Goal: Use online tool/utility: Utilize a website feature to perform a specific function

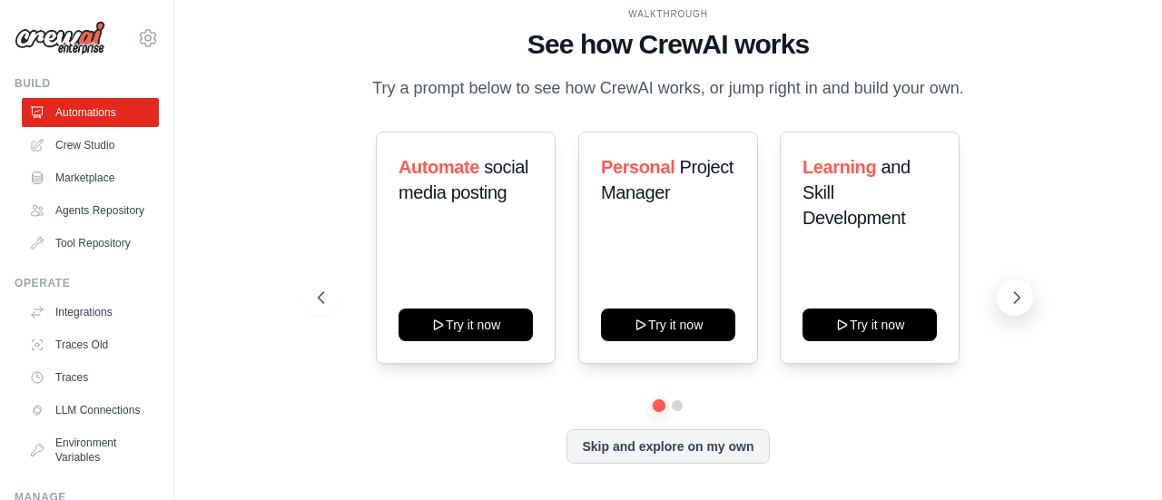
click at [1017, 300] on icon at bounding box center [1016, 297] width 5 height 11
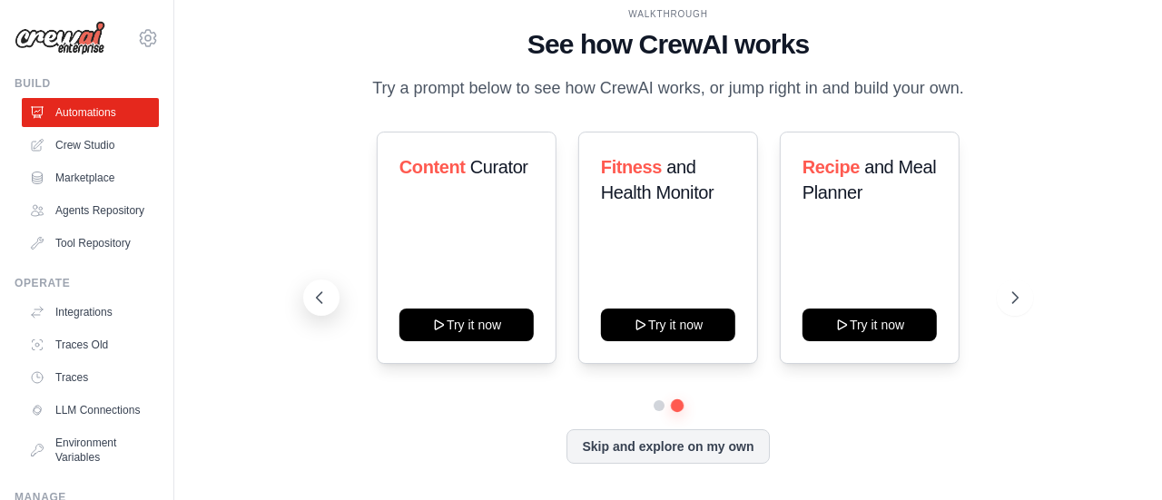
click at [326, 297] on icon at bounding box center [320, 298] width 18 height 18
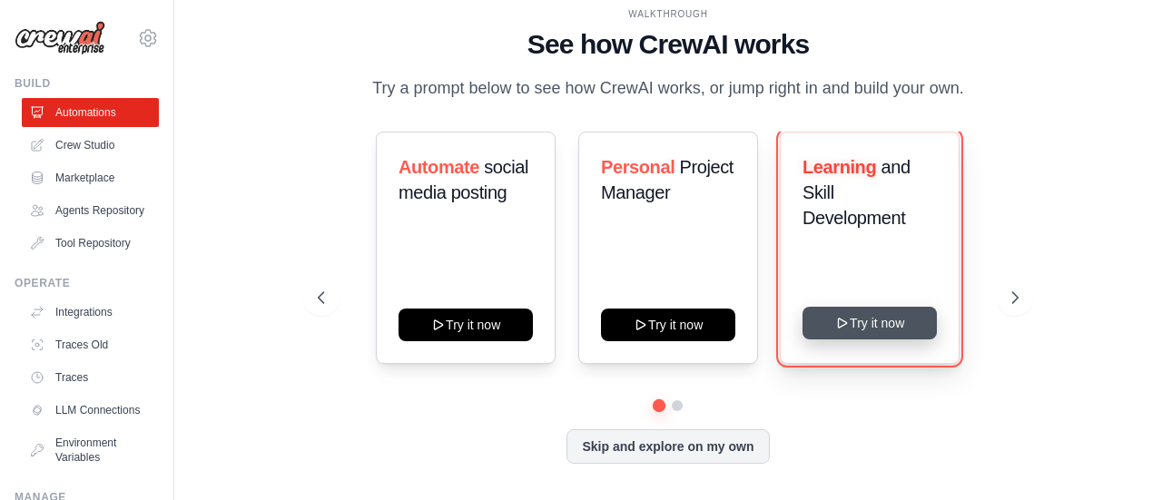
click at [863, 325] on button "Try it now" at bounding box center [870, 323] width 134 height 33
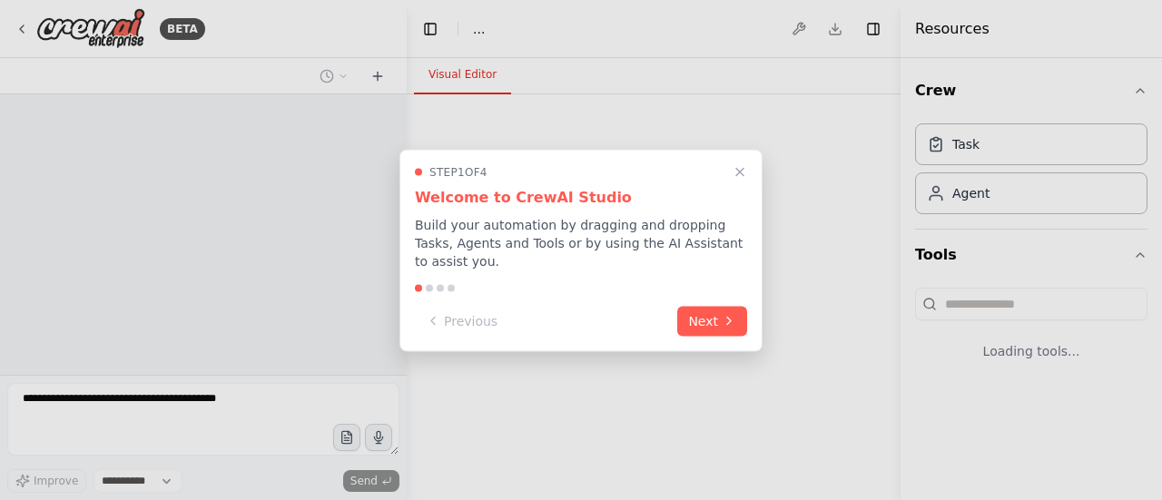
select select "****"
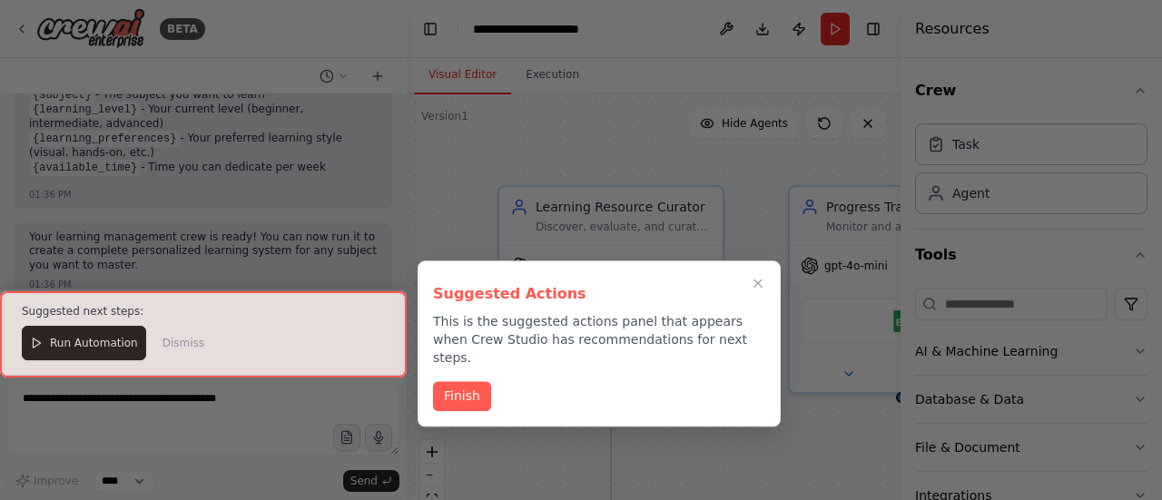
scroll to position [1836, 0]
click at [759, 280] on icon "Close walkthrough" at bounding box center [758, 284] width 16 height 16
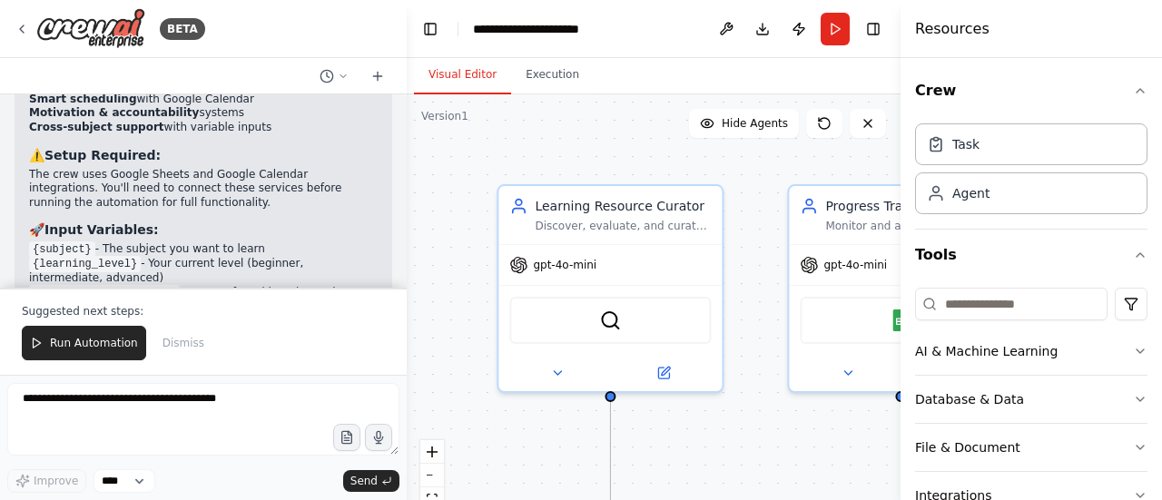
scroll to position [1654, 0]
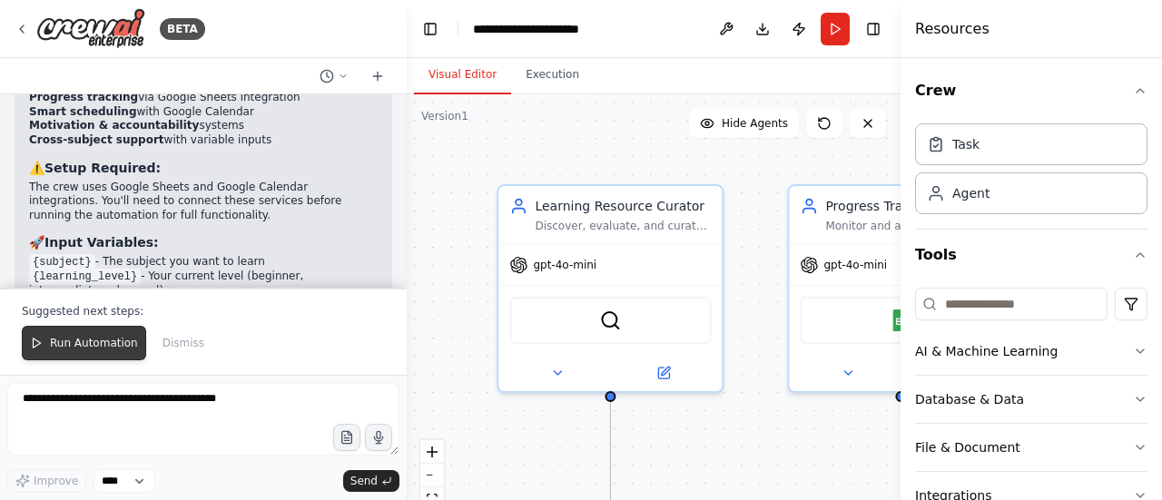
click at [95, 346] on span "Run Automation" at bounding box center [94, 343] width 88 height 15
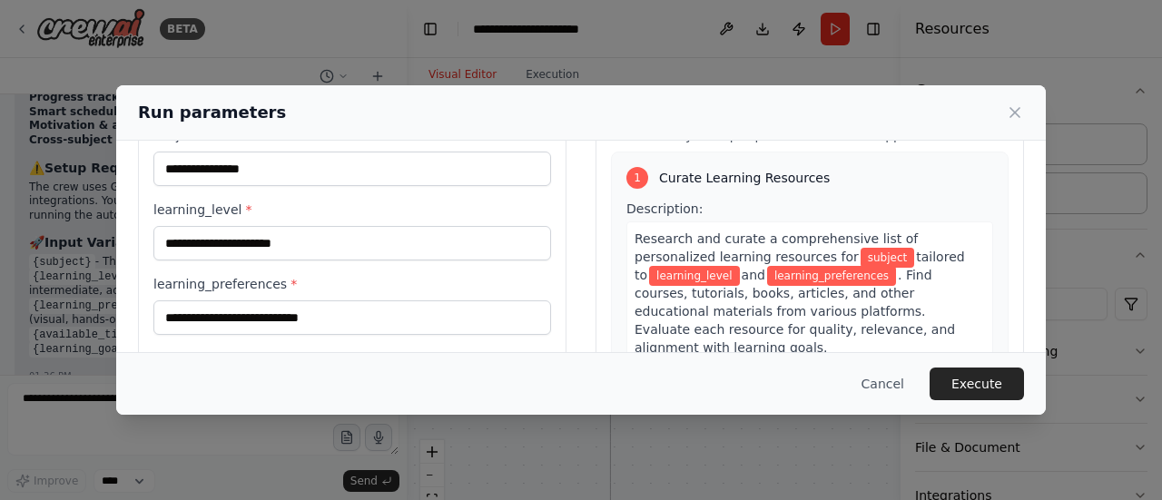
scroll to position [0, 0]
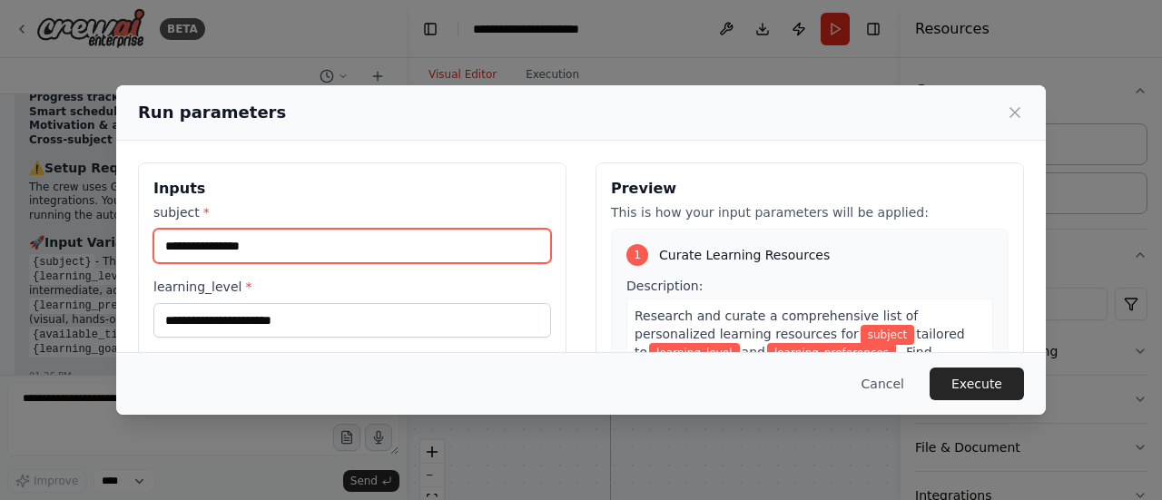
click at [259, 245] on input "subject *" at bounding box center [352, 246] width 398 height 35
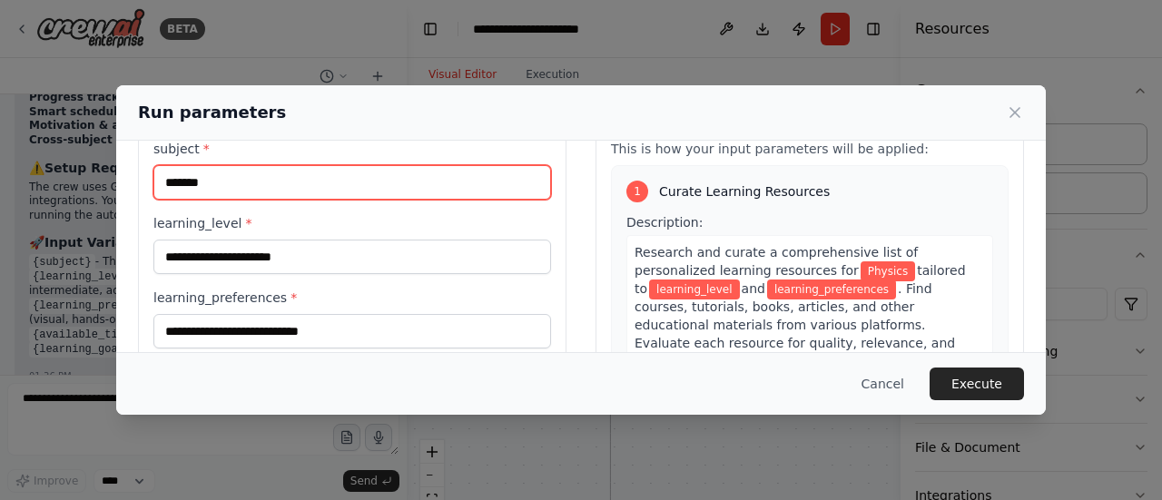
scroll to position [91, 0]
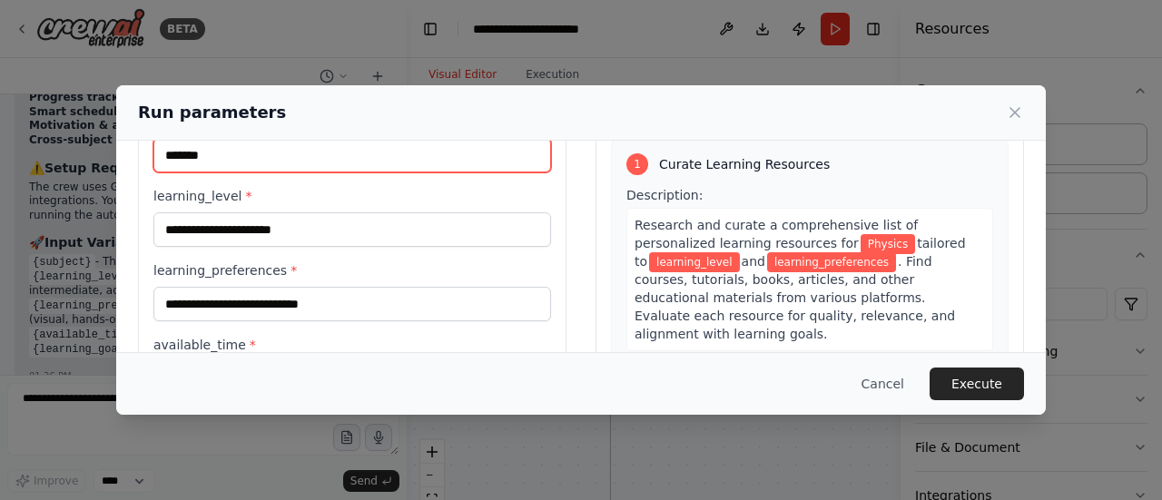
type input "*******"
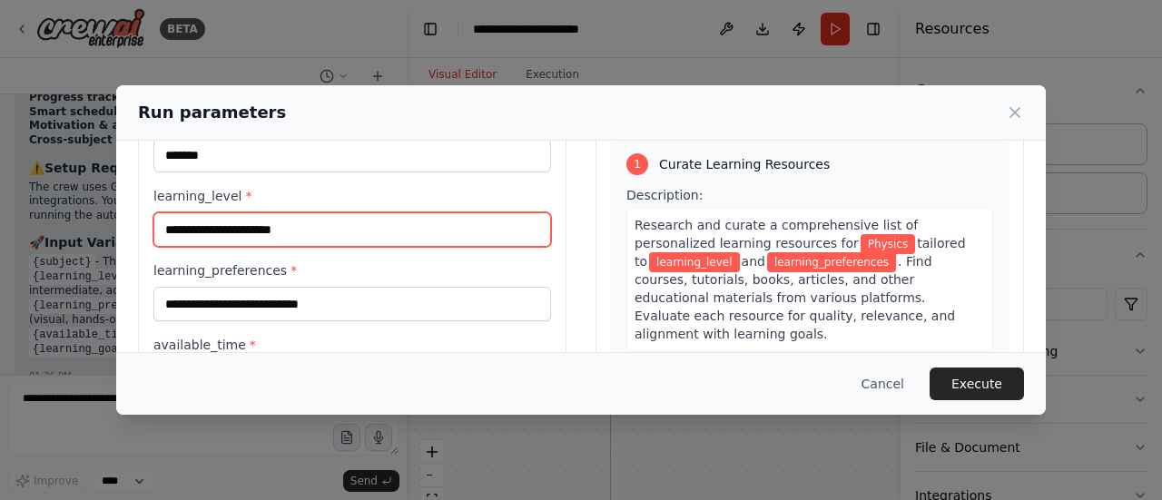
click at [317, 235] on input "learning_level *" at bounding box center [352, 229] width 398 height 35
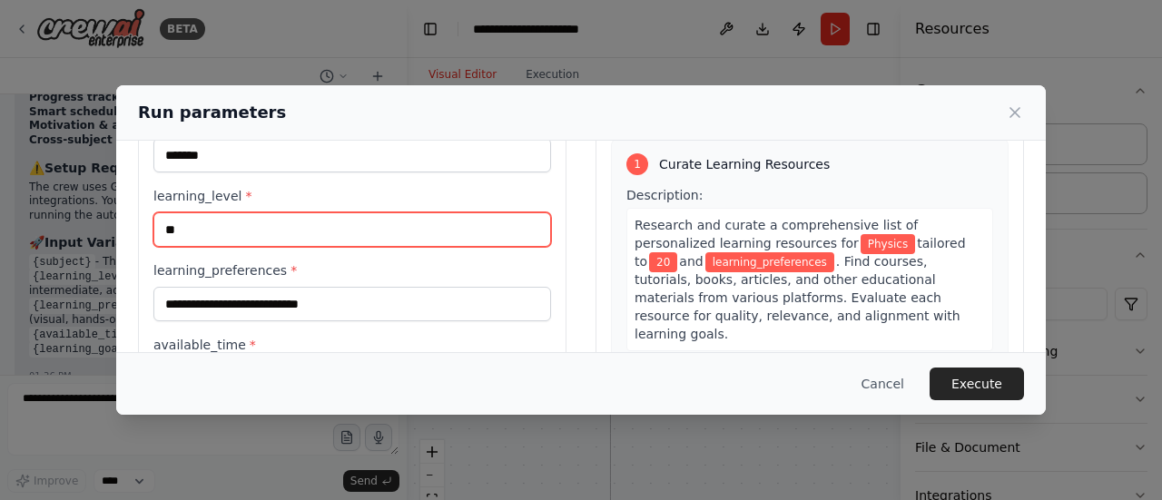
type input "**"
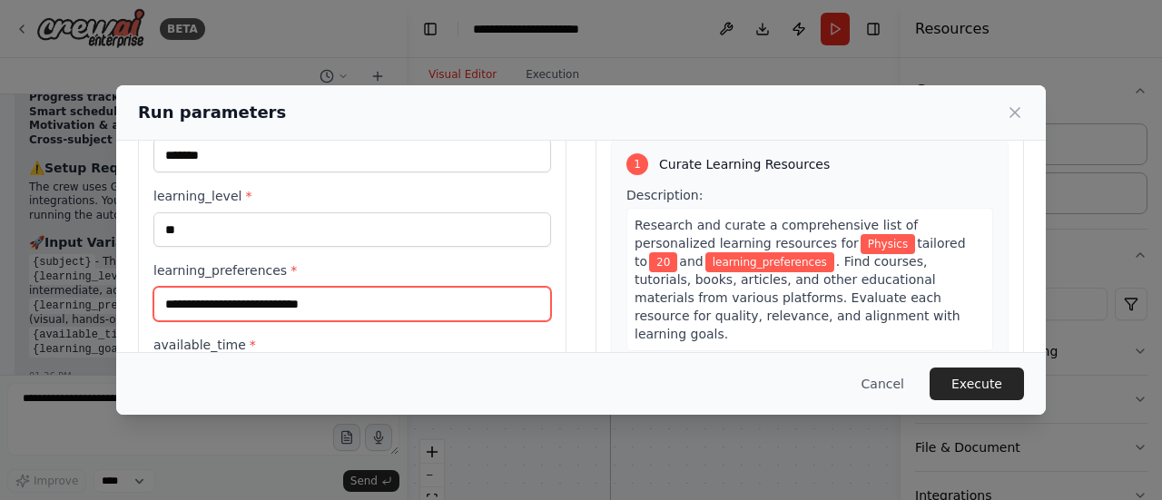
click at [298, 306] on input "learning_preferences *" at bounding box center [352, 304] width 398 height 35
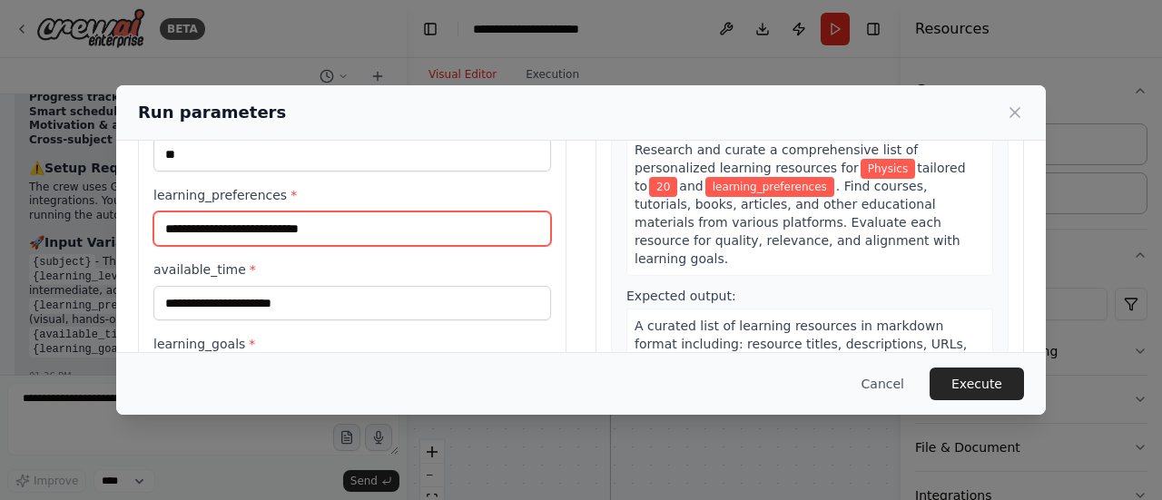
scroll to position [182, 0]
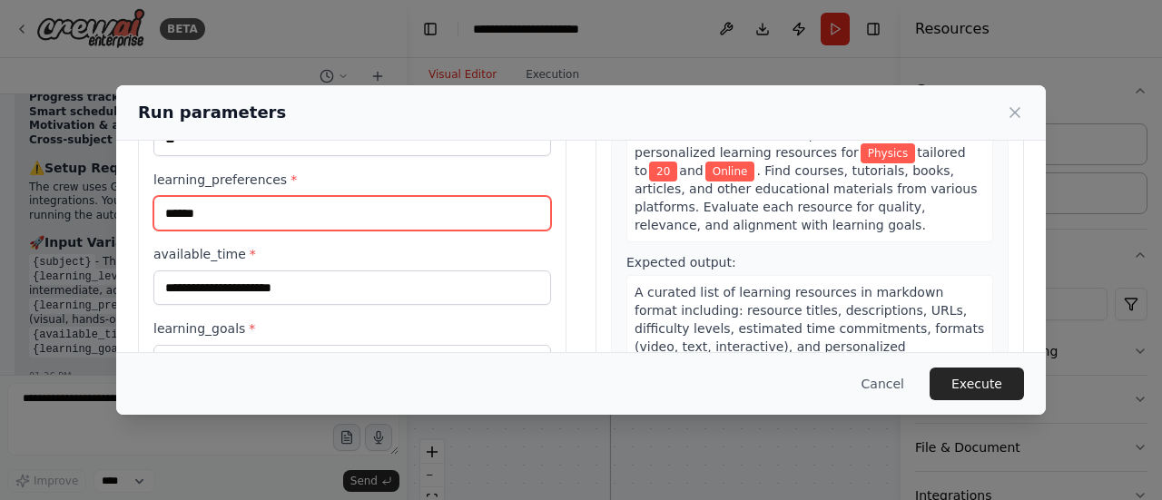
type input "******"
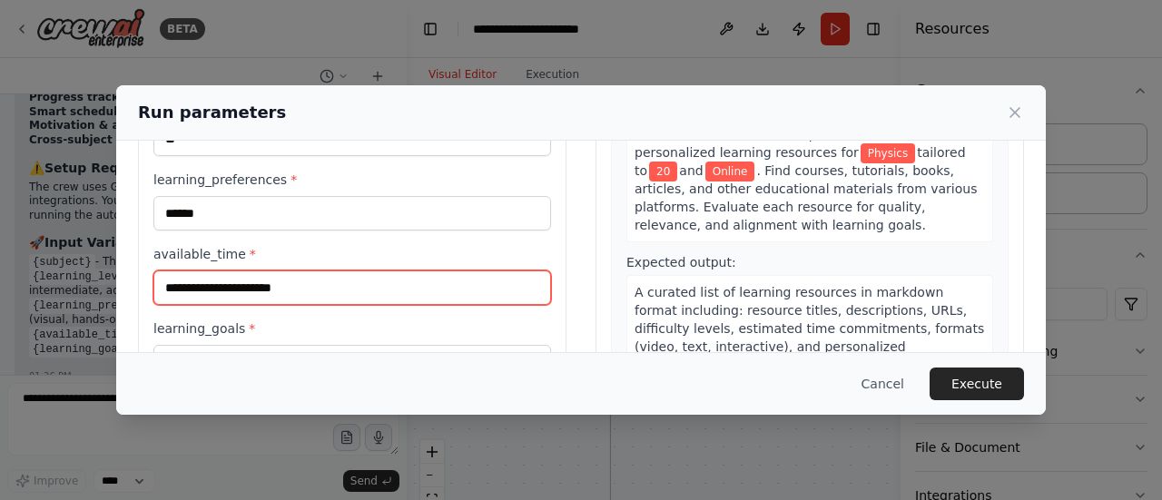
click at [368, 271] on input "available_time *" at bounding box center [352, 288] width 398 height 35
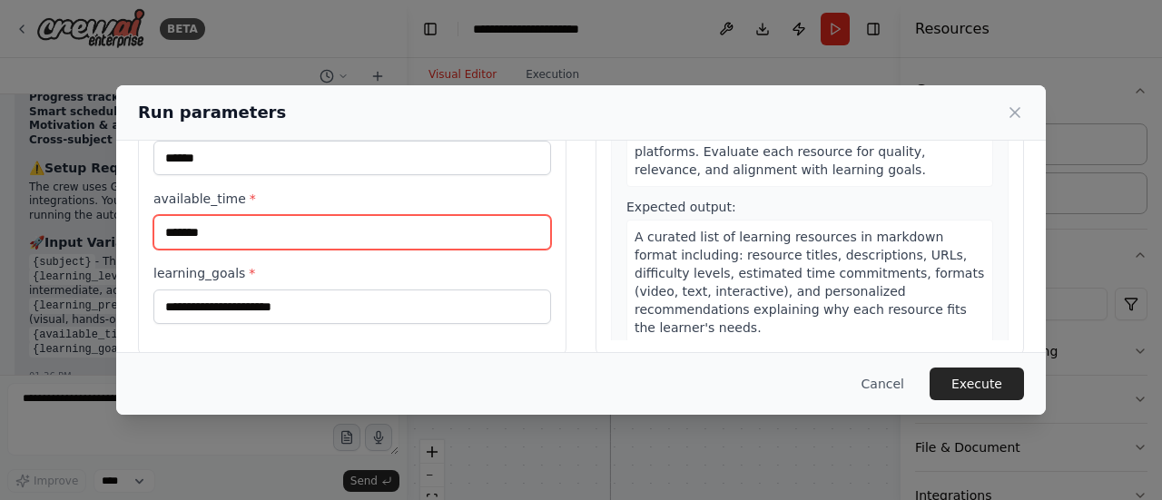
scroll to position [260, 0]
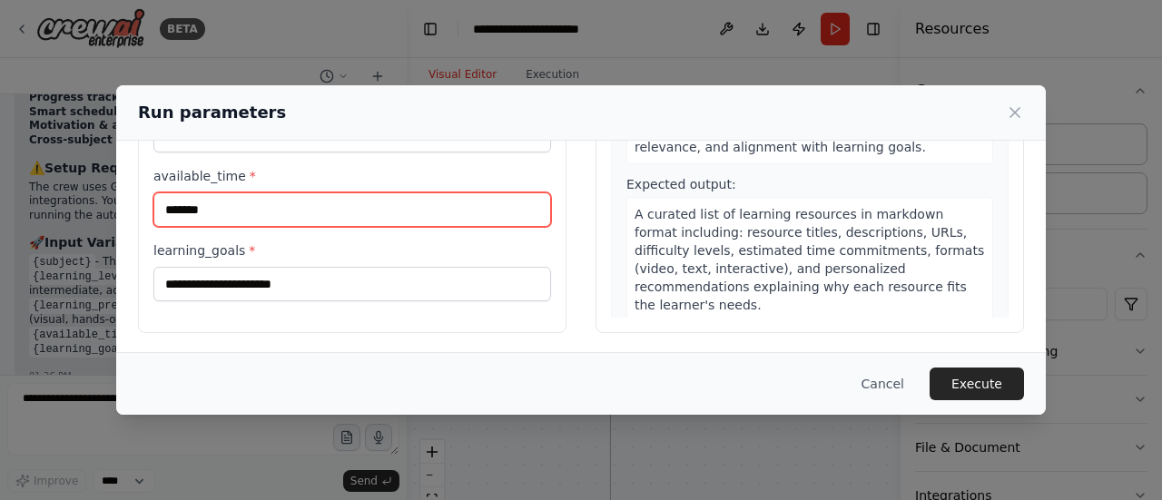
type input "*******"
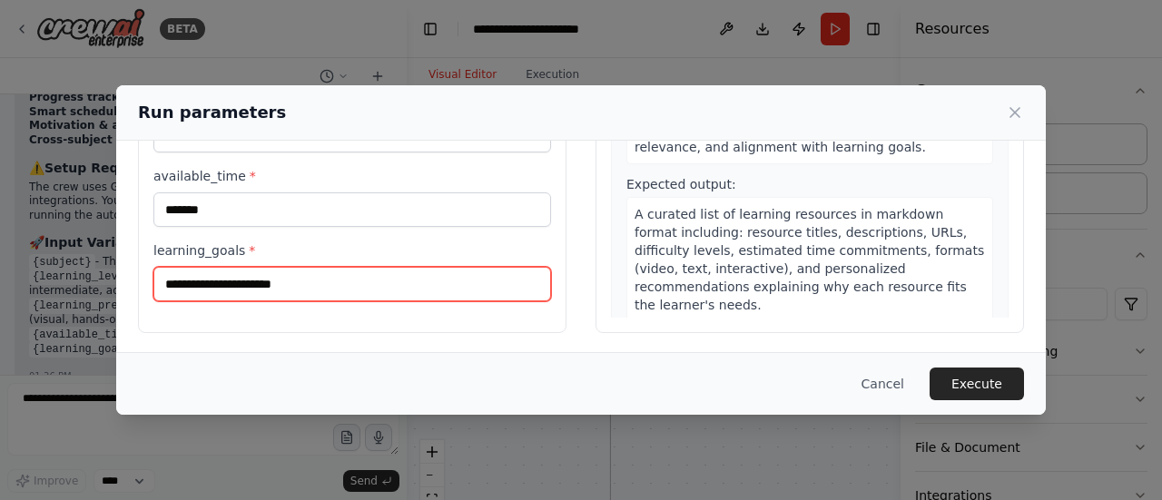
click at [341, 280] on input "learning_goals *" at bounding box center [352, 284] width 398 height 35
type input "**********"
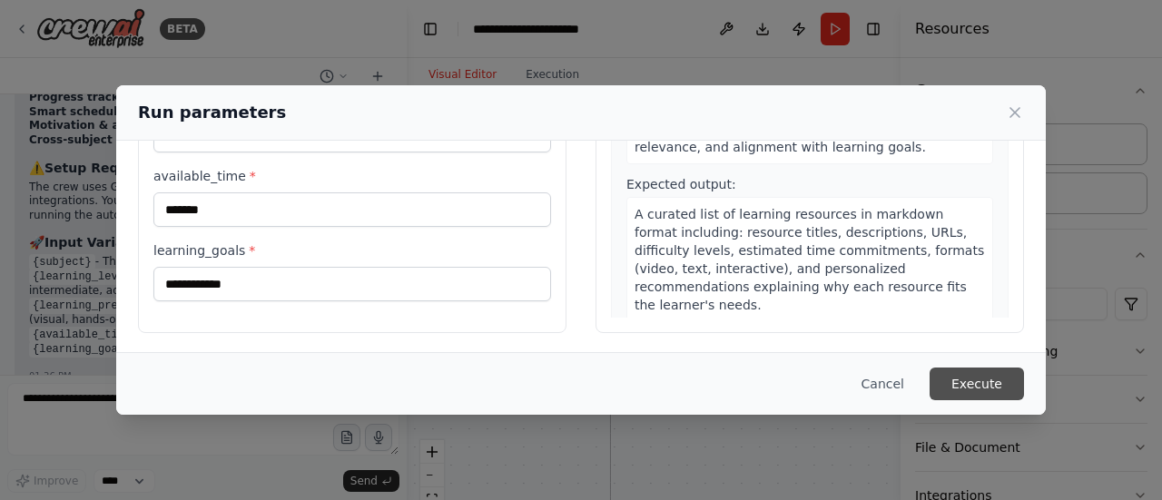
click at [973, 393] on button "Execute" at bounding box center [977, 384] width 94 height 33
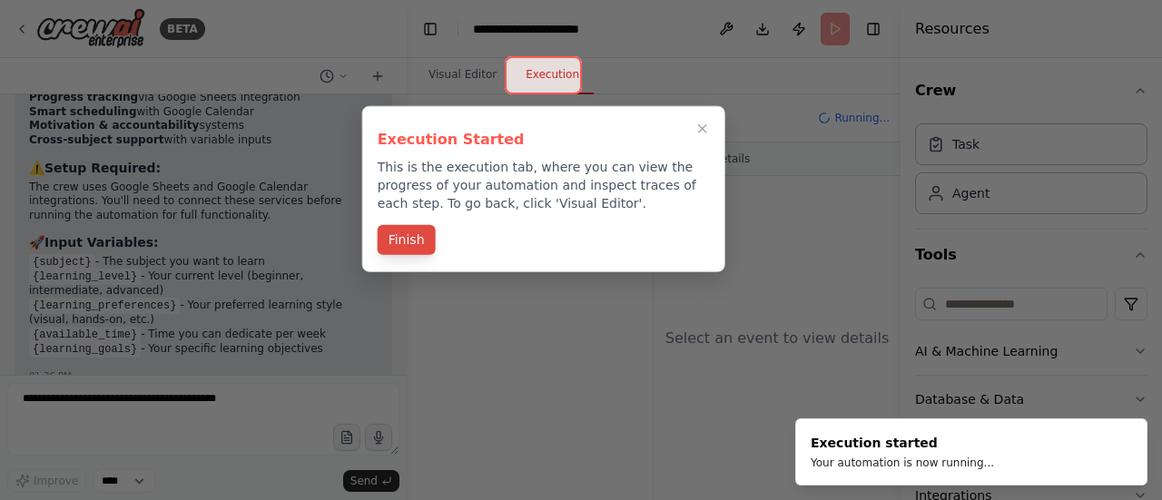
click at [412, 246] on button "Finish" at bounding box center [407, 240] width 58 height 30
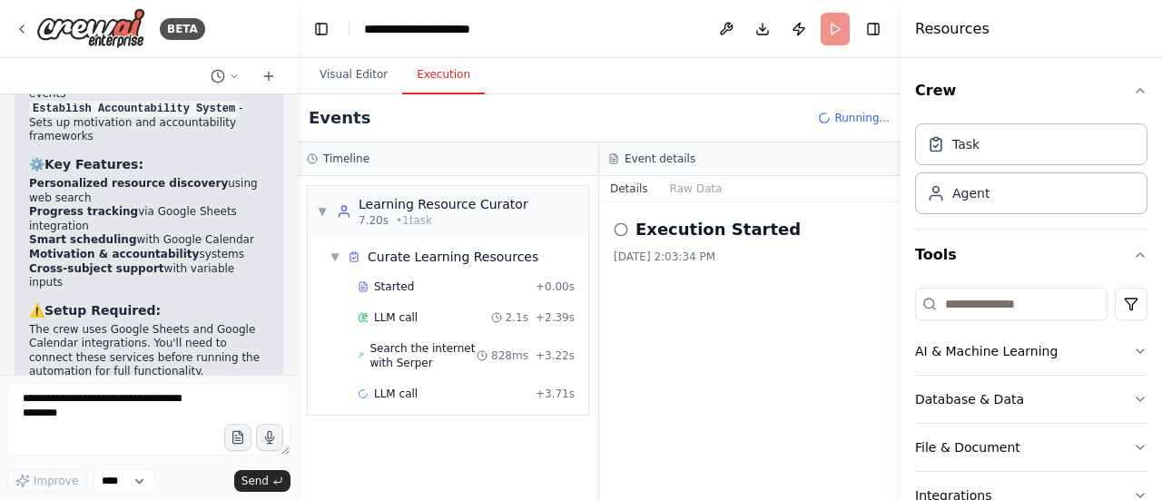
scroll to position [1896, 0]
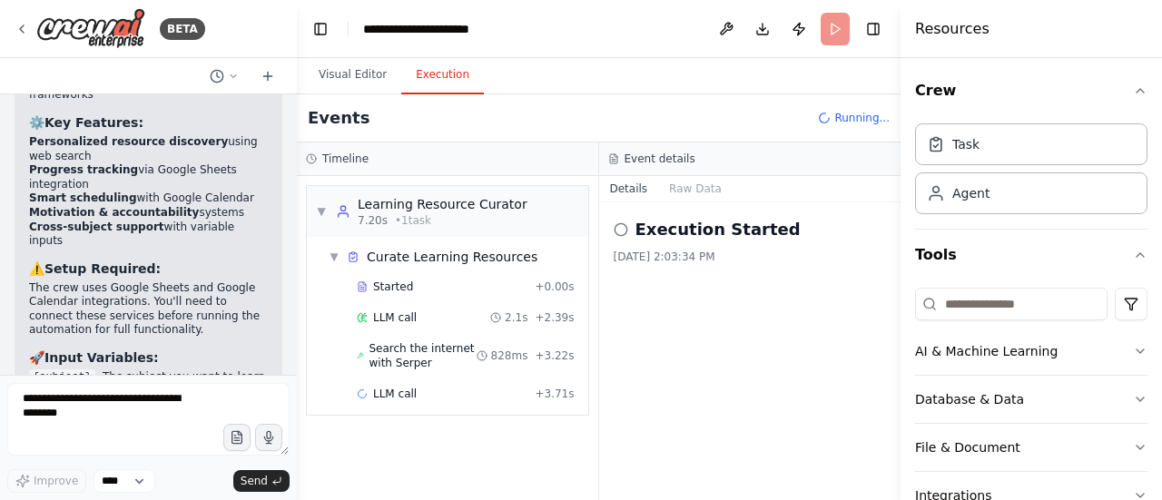
drag, startPoint x: 403, startPoint y: 248, endPoint x: 297, endPoint y: 252, distance: 106.3
click at [297, 252] on div "BETA Build a crew that curates personalized learning resources, tracks your pro…" at bounding box center [581, 250] width 1162 height 500
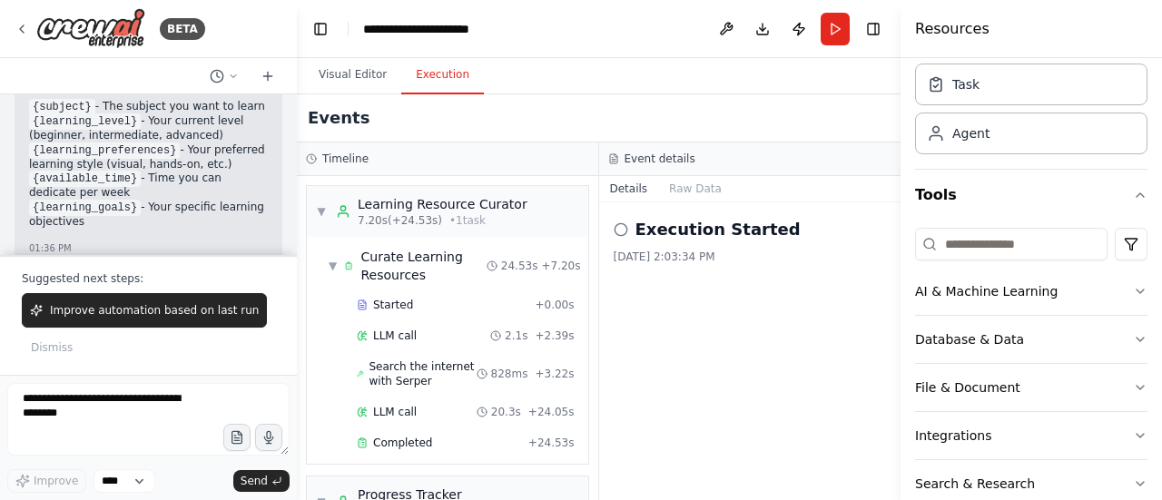
scroll to position [0, 0]
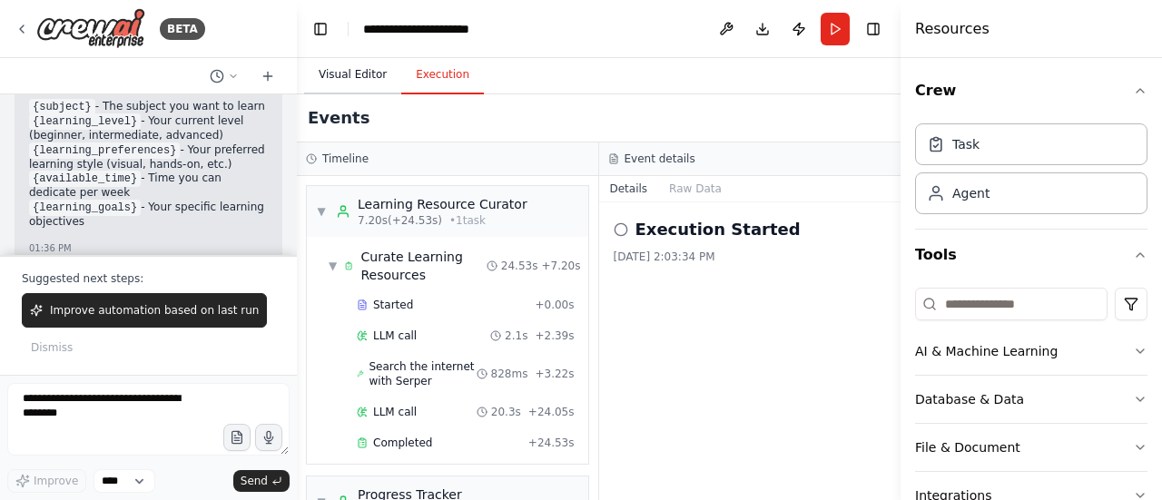
click at [349, 87] on button "Visual Editor" at bounding box center [352, 75] width 97 height 38
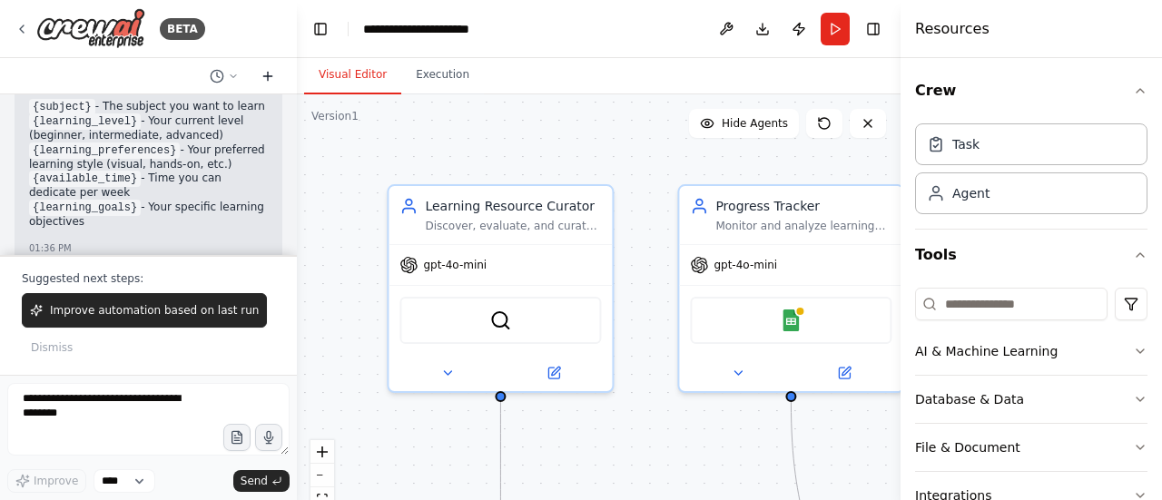
click at [272, 78] on icon at bounding box center [268, 76] width 15 height 15
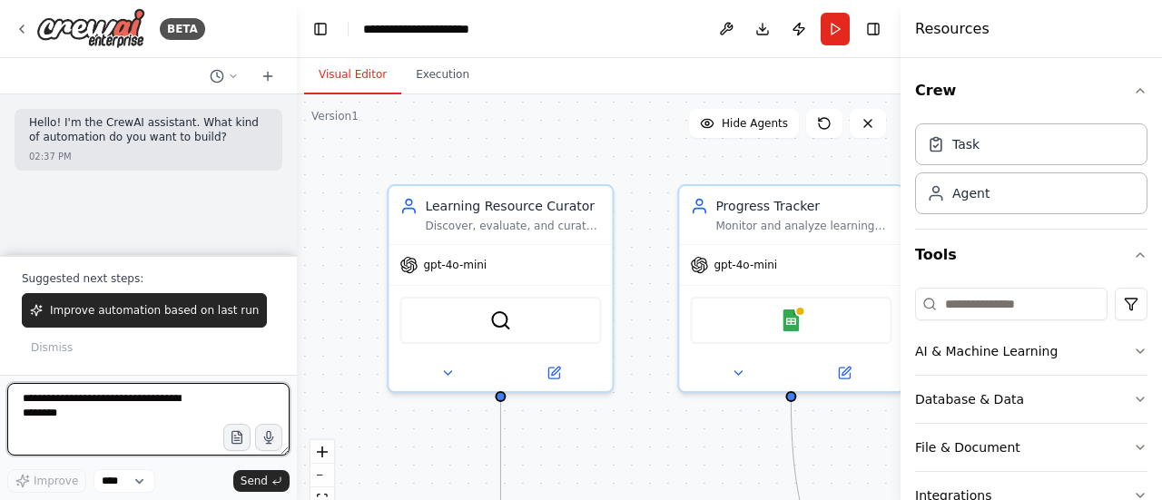
click at [65, 400] on textarea at bounding box center [148, 419] width 282 height 73
drag, startPoint x: 35, startPoint y: 404, endPoint x: 7, endPoint y: 384, distance: 33.8
click at [6, 390] on div "BETA Hello! I'm the CrewAI assistant. What kind of automation do you want to bu…" at bounding box center [148, 250] width 297 height 500
click at [78, 417] on textarea at bounding box center [148, 419] width 282 height 73
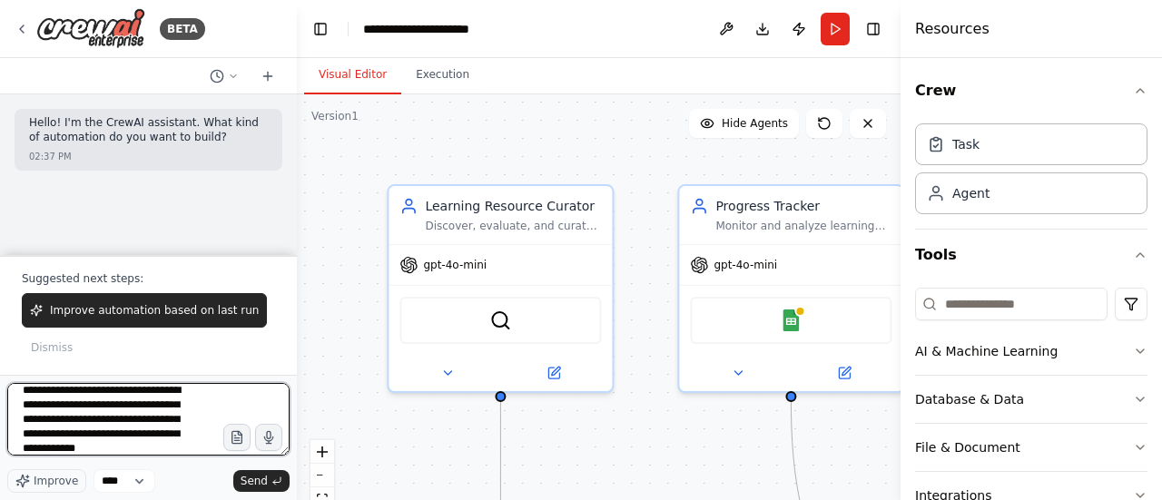
click at [111, 419] on textarea "**********" at bounding box center [148, 419] width 282 height 73
click at [183, 449] on textarea "**********" at bounding box center [148, 419] width 282 height 73
click at [140, 439] on textarea "**********" at bounding box center [148, 419] width 282 height 73
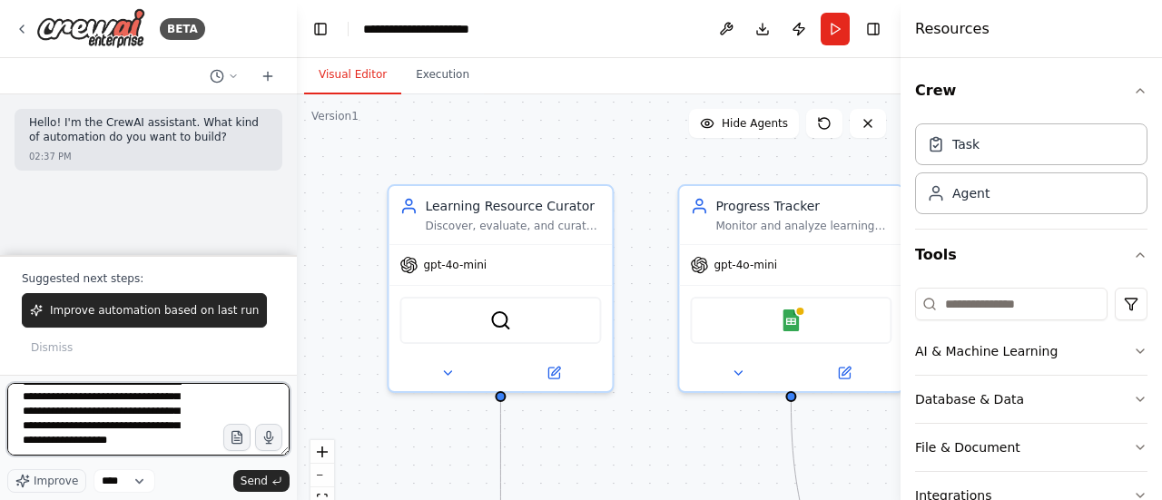
click at [71, 454] on textarea "**********" at bounding box center [148, 419] width 282 height 73
type textarea "**********"
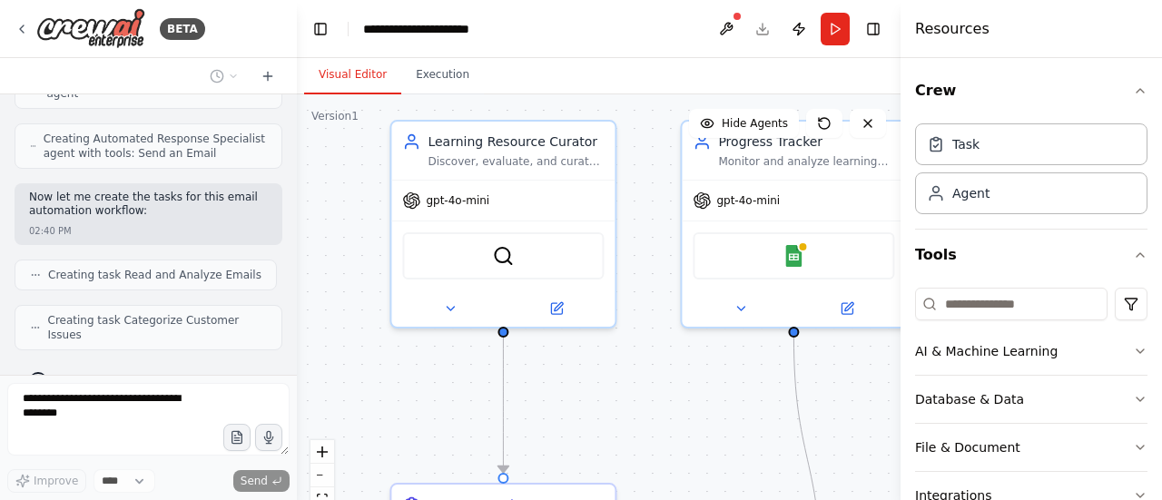
scroll to position [1039, 0]
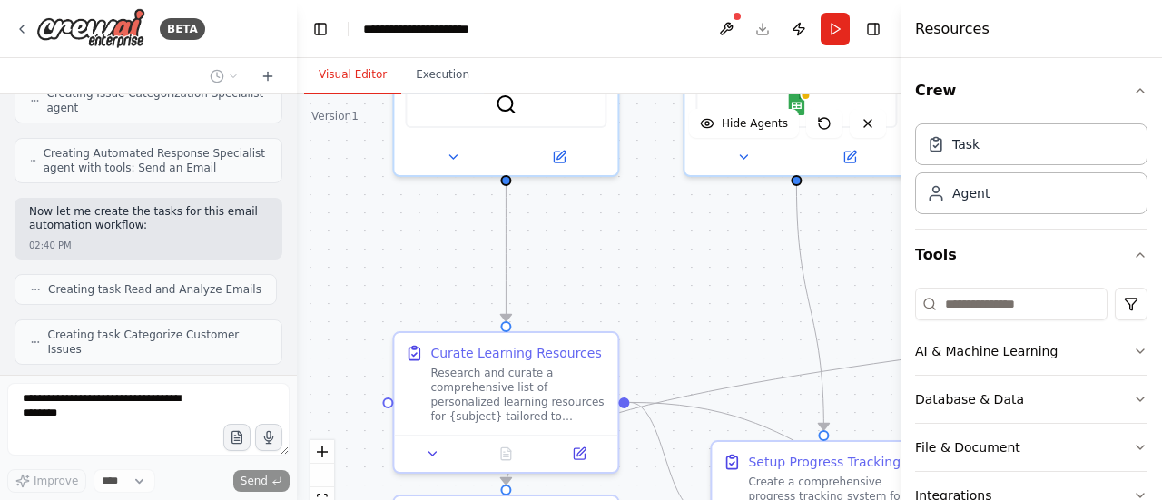
drag, startPoint x: 685, startPoint y: 432, endPoint x: 690, endPoint y: 216, distance: 216.2
click at [690, 216] on div ".deletable-edge-delete-btn { width: 20px; height: 20px; border: 0px solid #ffff…" at bounding box center [599, 321] width 604 height 454
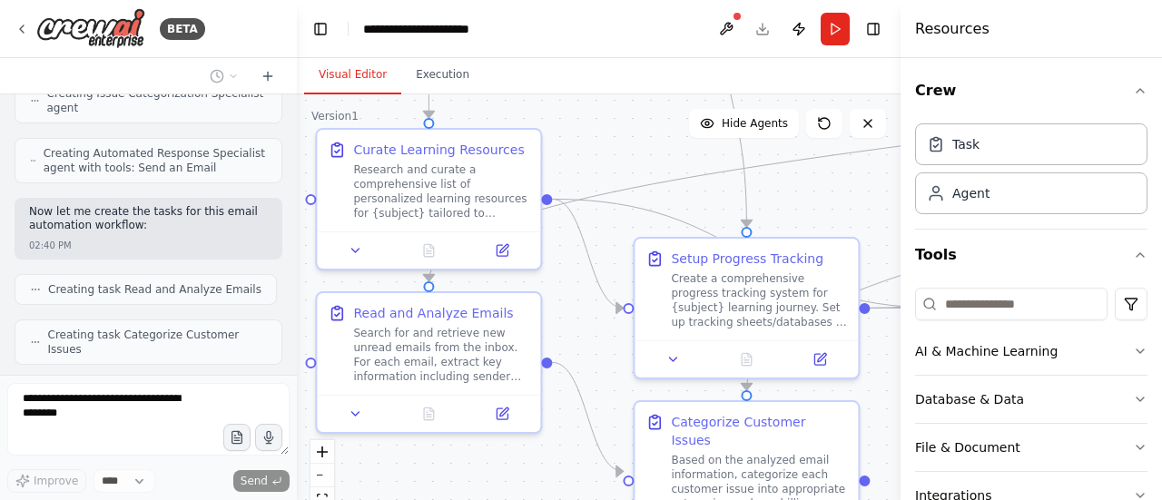
drag, startPoint x: 725, startPoint y: 347, endPoint x: 650, endPoint y: 161, distance: 200.5
click at [650, 161] on div ".deletable-edge-delete-btn { width: 20px; height: 20px; border: 0px solid #ffff…" at bounding box center [599, 321] width 604 height 454
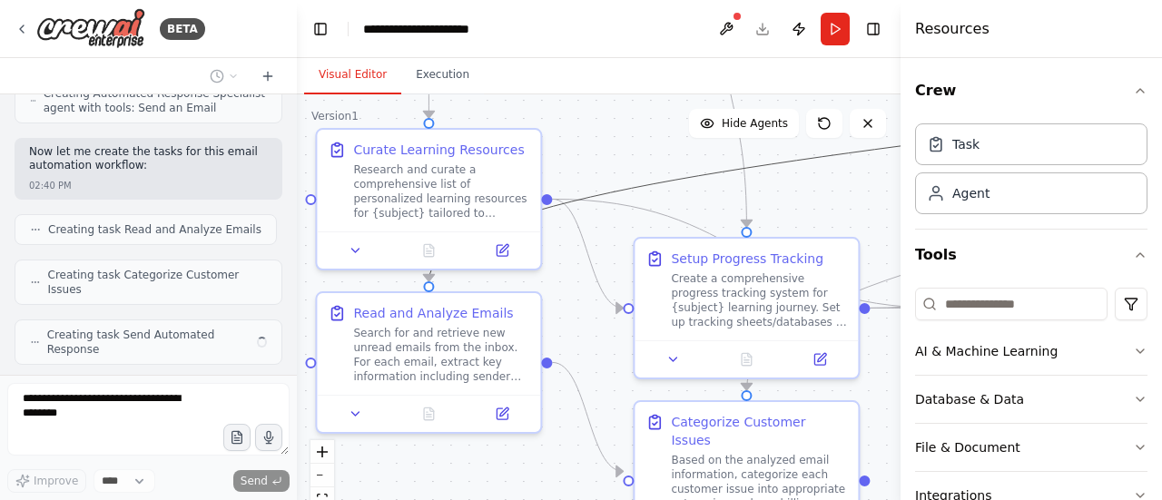
click at [661, 184] on icon "Edge from 2a1f09a9-4388-474e-8c4d-47356473bb8d to c5bbf33f-3138-41cf-8c9f-35912…" at bounding box center [1010, 132] width 1162 height 300
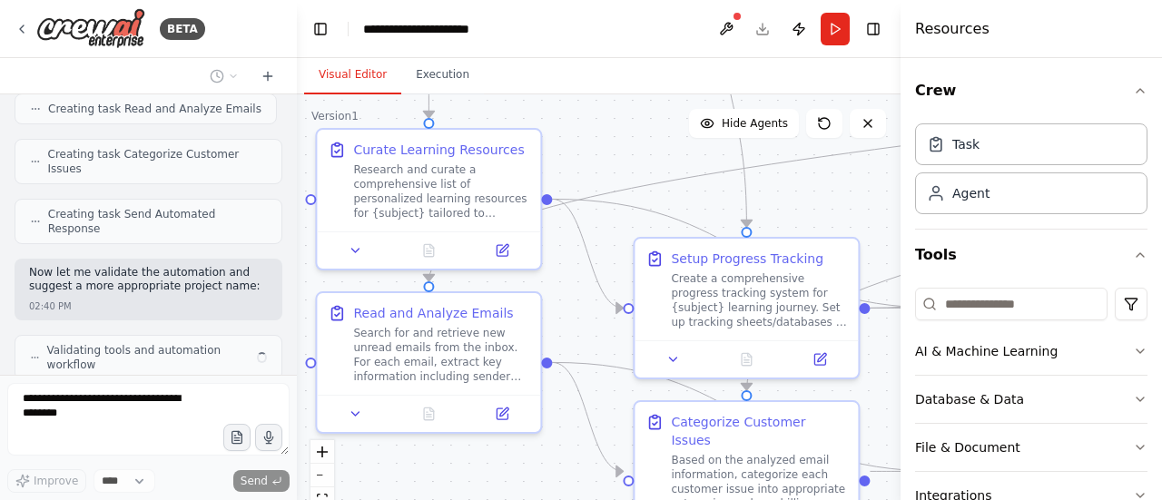
click at [577, 328] on div ".deletable-edge-delete-btn { width: 20px; height: 20px; border: 0px solid #ffff…" at bounding box center [599, 321] width 604 height 454
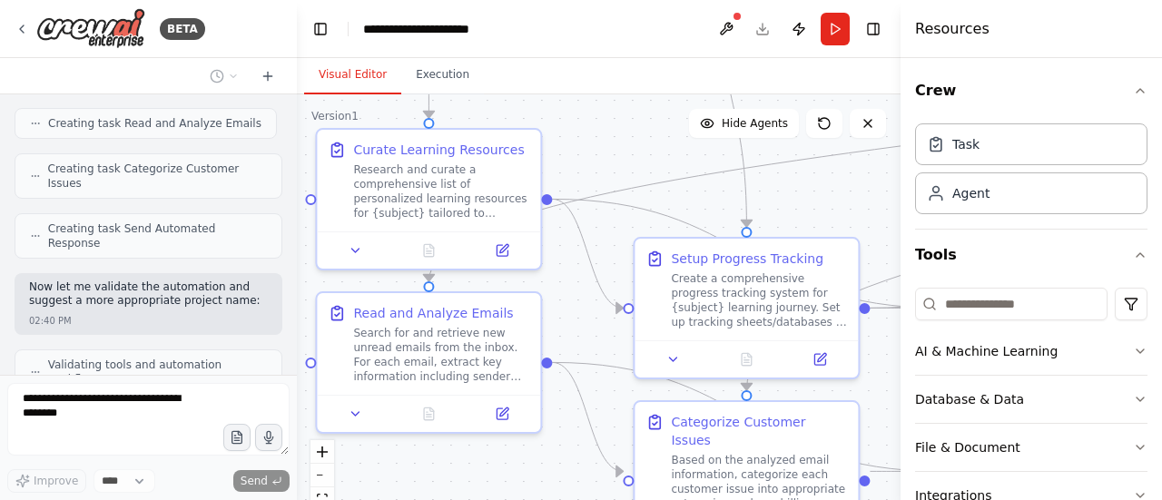
click at [606, 130] on div ".deletable-edge-delete-btn { width: 20px; height: 20px; border: 0px solid #ffff…" at bounding box center [599, 321] width 604 height 454
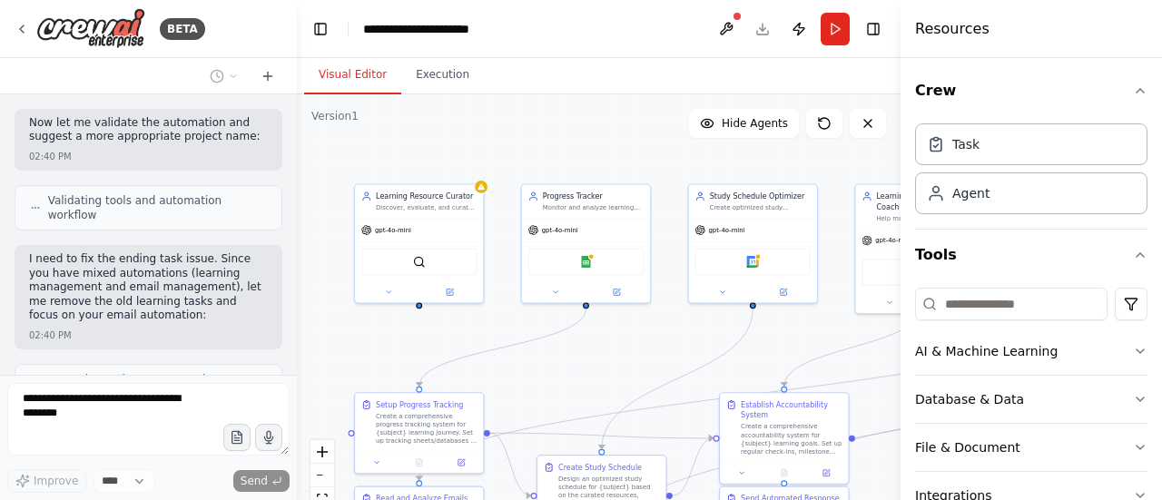
scroll to position [1428, 0]
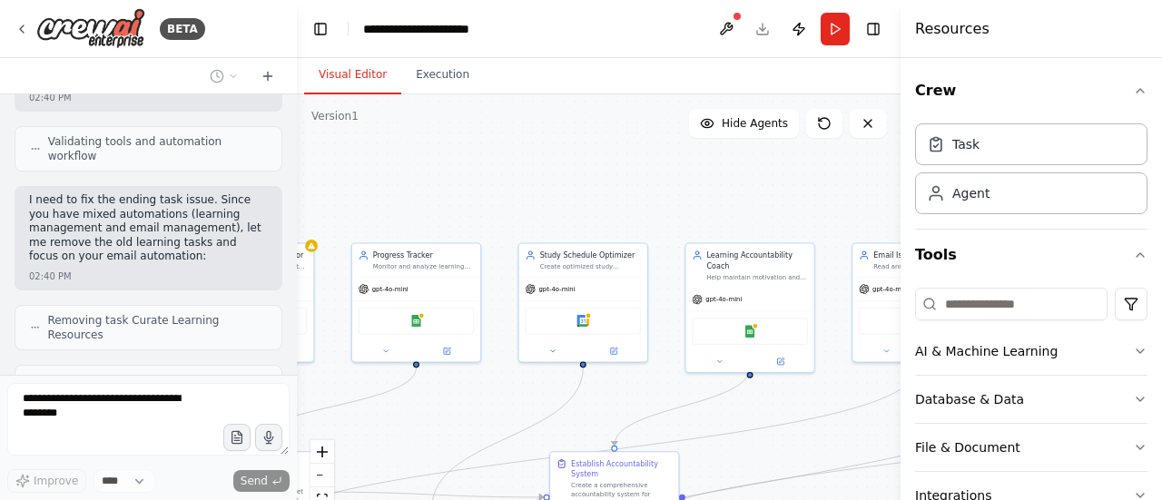
drag, startPoint x: 715, startPoint y: 218, endPoint x: 498, endPoint y: 409, distance: 289.5
click at [498, 409] on div ".deletable-edge-delete-btn { width: 20px; height: 20px; border: 0px solid #ffff…" at bounding box center [599, 321] width 604 height 454
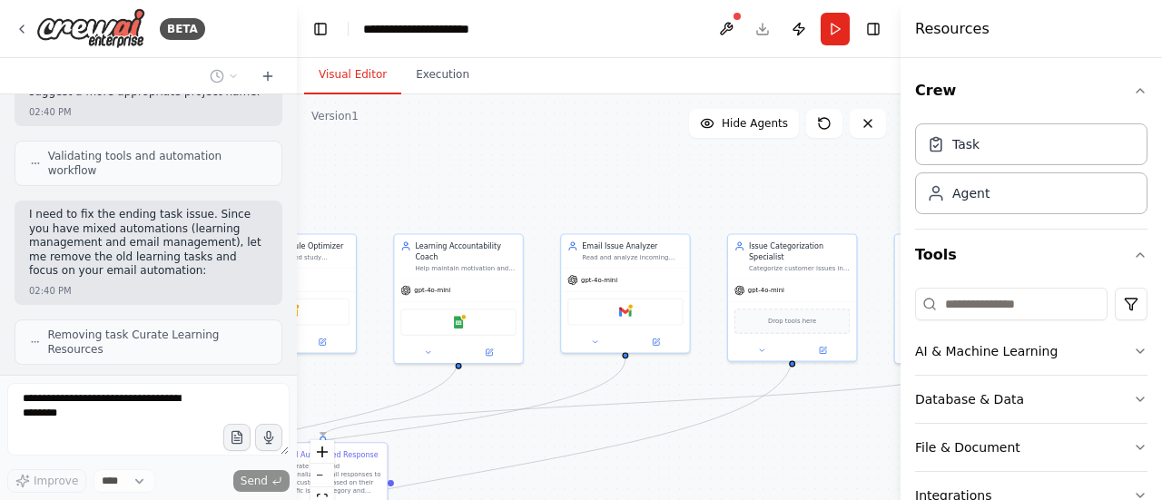
drag, startPoint x: 810, startPoint y: 388, endPoint x: 518, endPoint y: 379, distance: 291.6
click at [518, 379] on div ".deletable-edge-delete-btn { width: 20px; height: 20px; border: 0px solid #ffff…" at bounding box center [599, 321] width 604 height 454
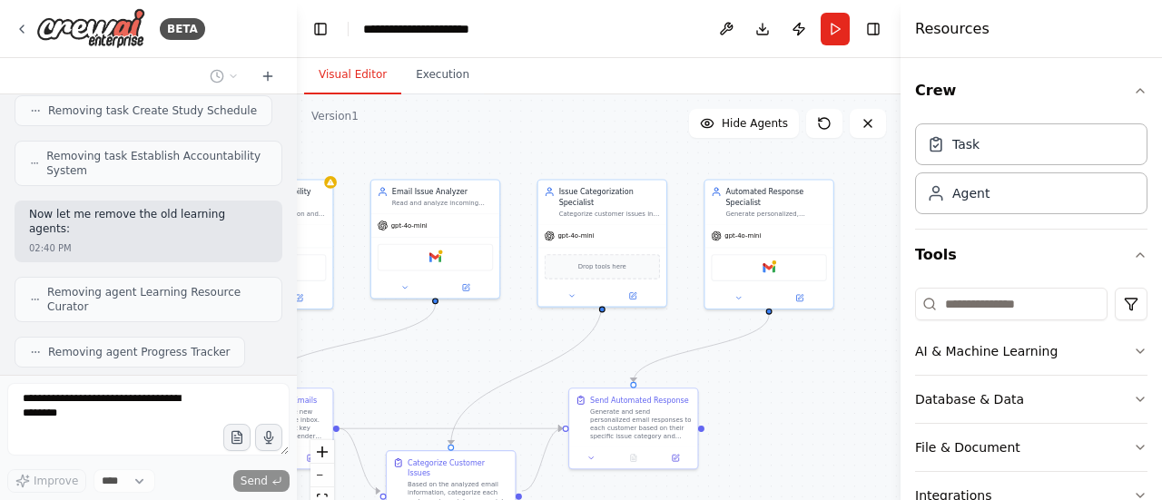
scroll to position [1803, 0]
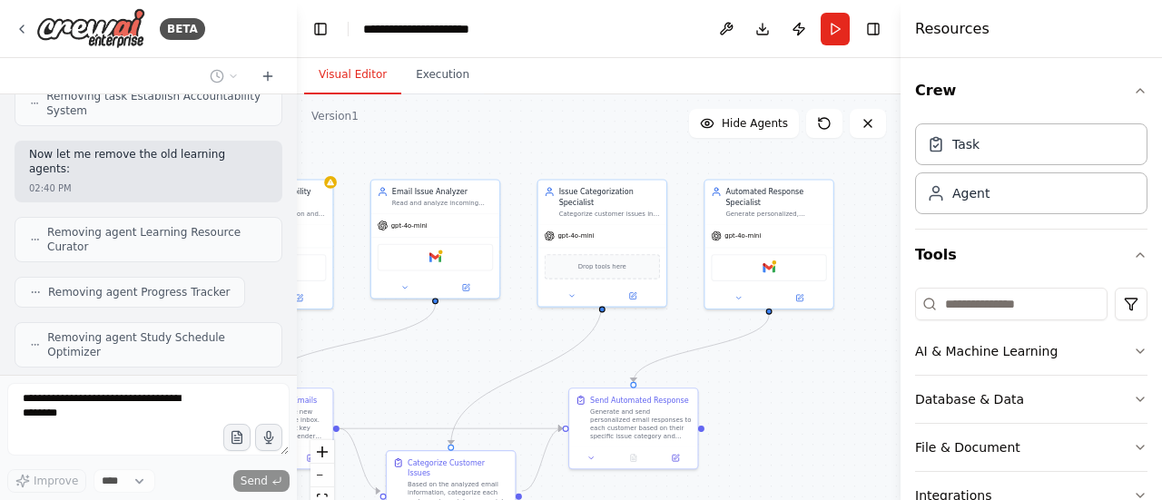
drag, startPoint x: 573, startPoint y: 386, endPoint x: 883, endPoint y: 331, distance: 315.3
click at [883, 331] on div ".deletable-edge-delete-btn { width: 20px; height: 20px; border: 0px solid #ffff…" at bounding box center [599, 321] width 604 height 454
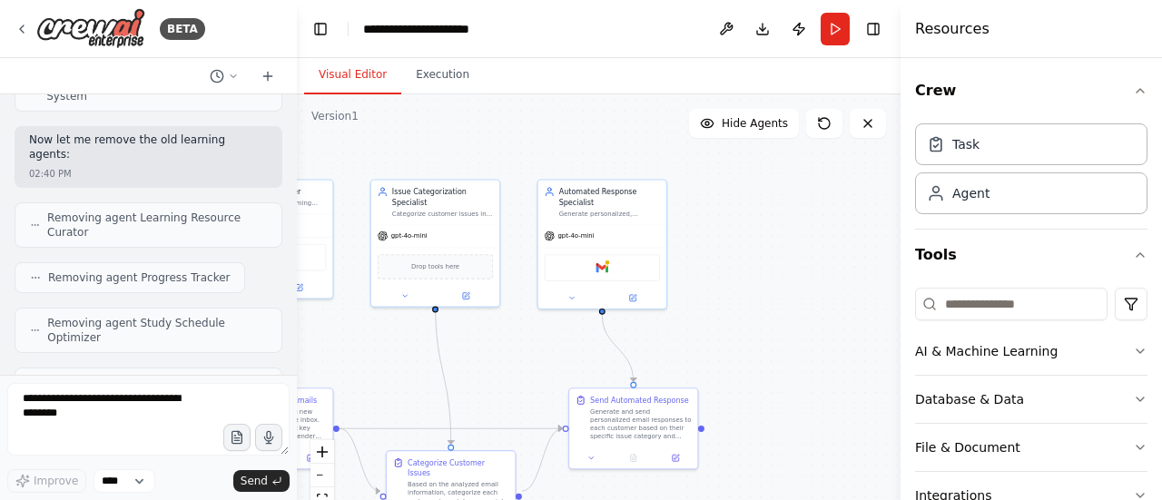
scroll to position [1939, 0]
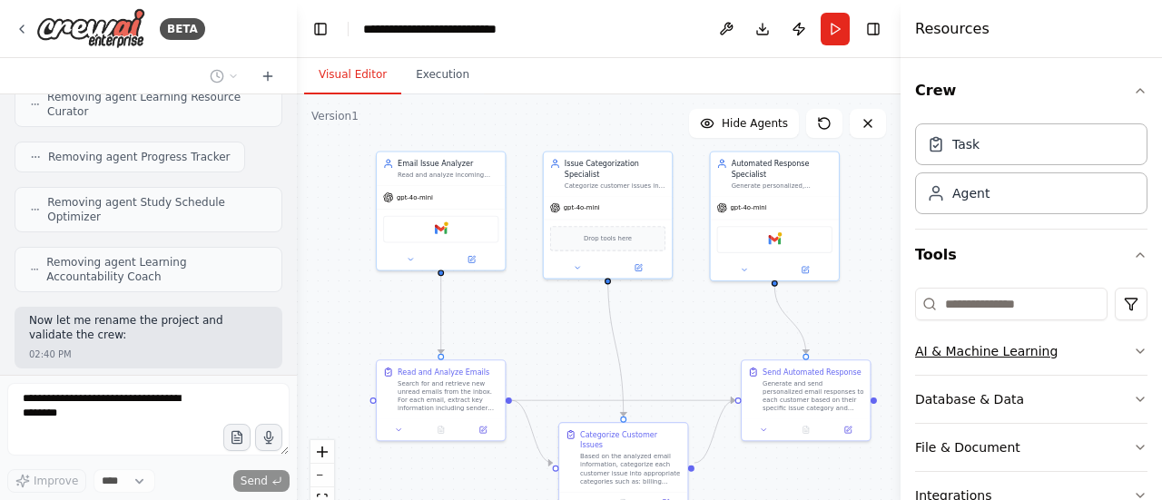
drag, startPoint x: 750, startPoint y: 366, endPoint x: 923, endPoint y: 338, distance: 174.8
click at [923, 338] on div "BETA Hello! I'm the CrewAI assistant. What kind of automation do you want to bu…" at bounding box center [581, 250] width 1162 height 500
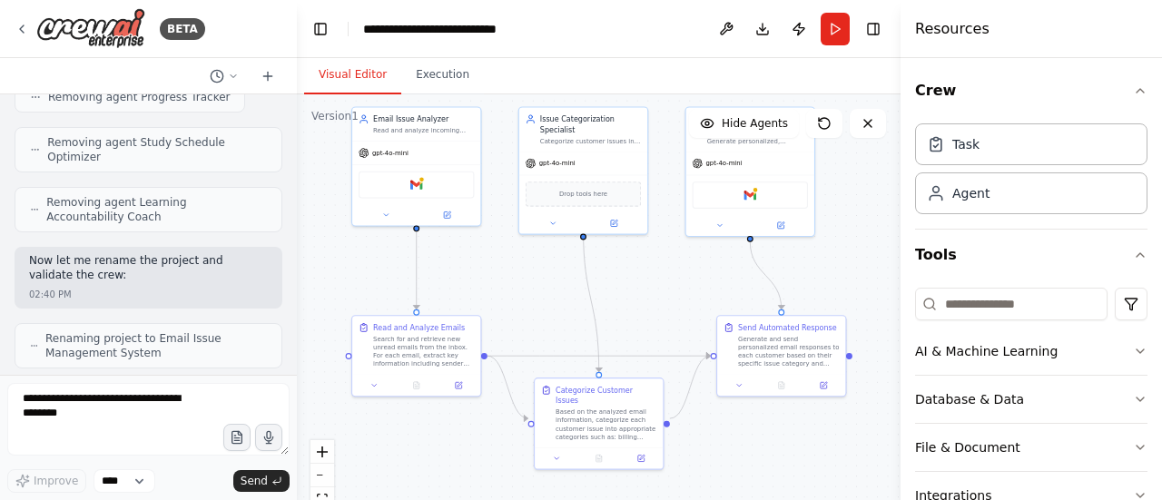
scroll to position [2105, 0]
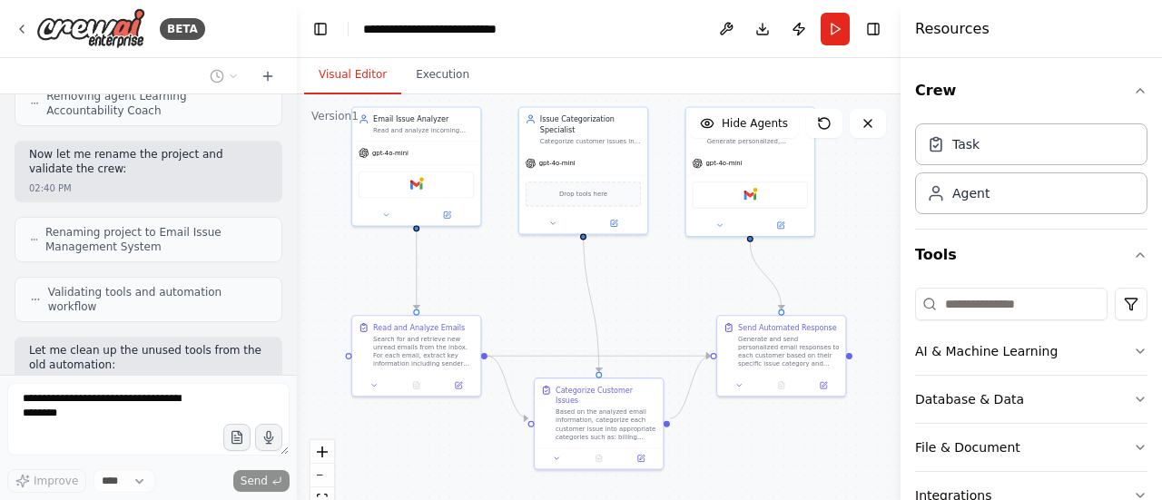
drag, startPoint x: 655, startPoint y: 349, endPoint x: 630, endPoint y: 304, distance: 50.8
click at [630, 304] on div ".deletable-edge-delete-btn { width: 20px; height: 20px; border: 0px solid #ffff…" at bounding box center [599, 321] width 604 height 454
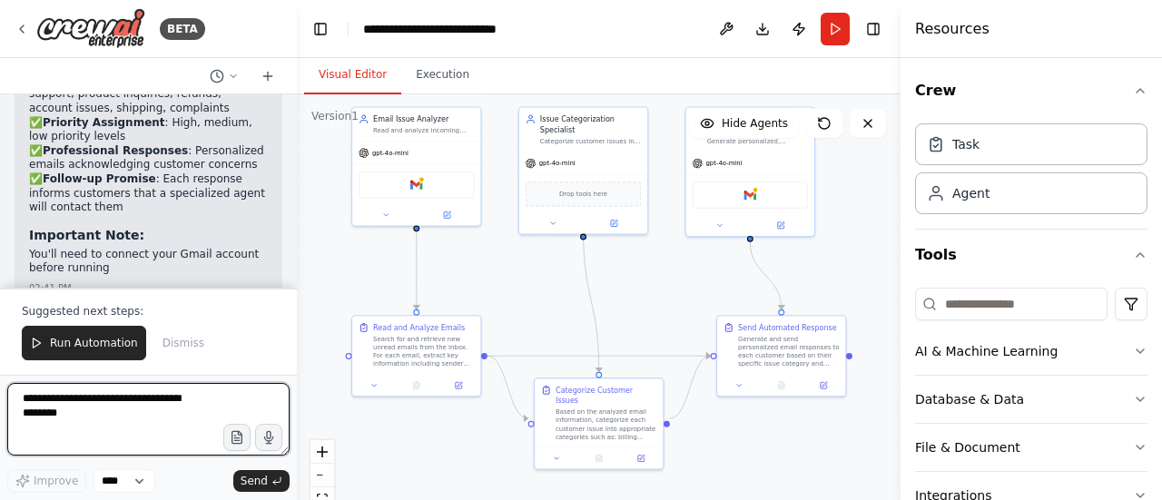
scroll to position [3034, 0]
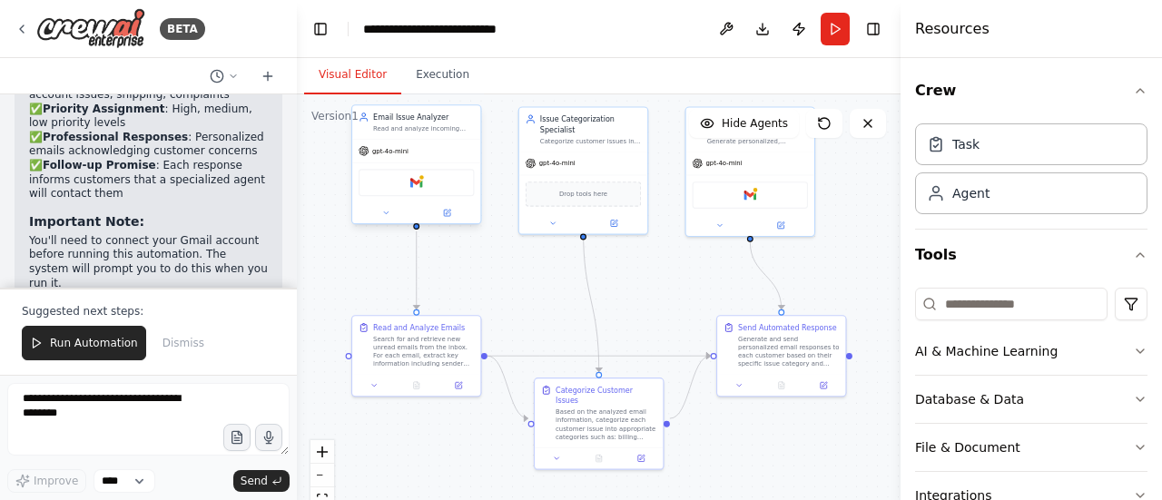
click at [429, 147] on div "gpt-4o-mini" at bounding box center [416, 151] width 128 height 23
click at [427, 195] on div "Gmail" at bounding box center [417, 182] width 116 height 27
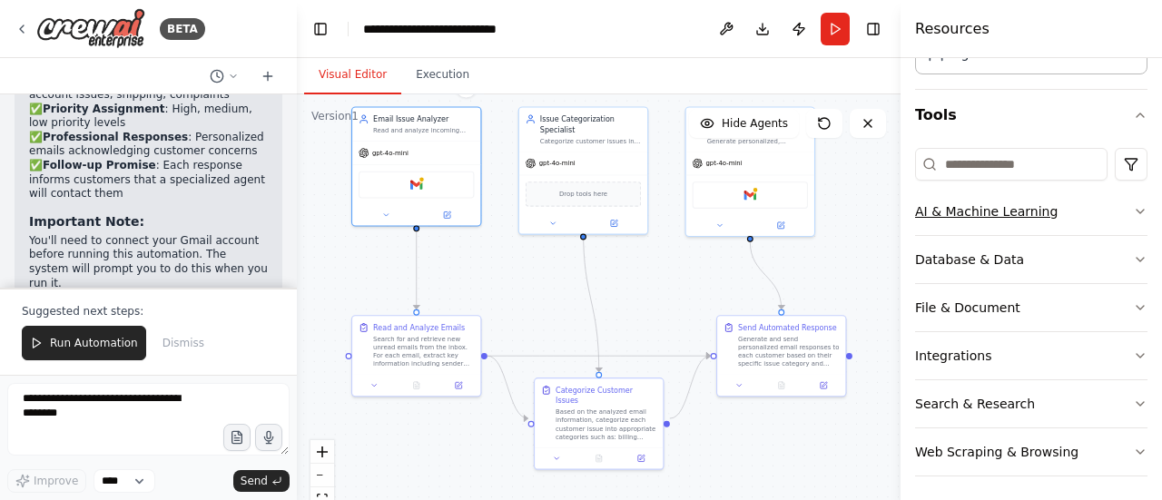
scroll to position [142, 0]
click at [1133, 349] on icon "button" at bounding box center [1140, 354] width 15 height 15
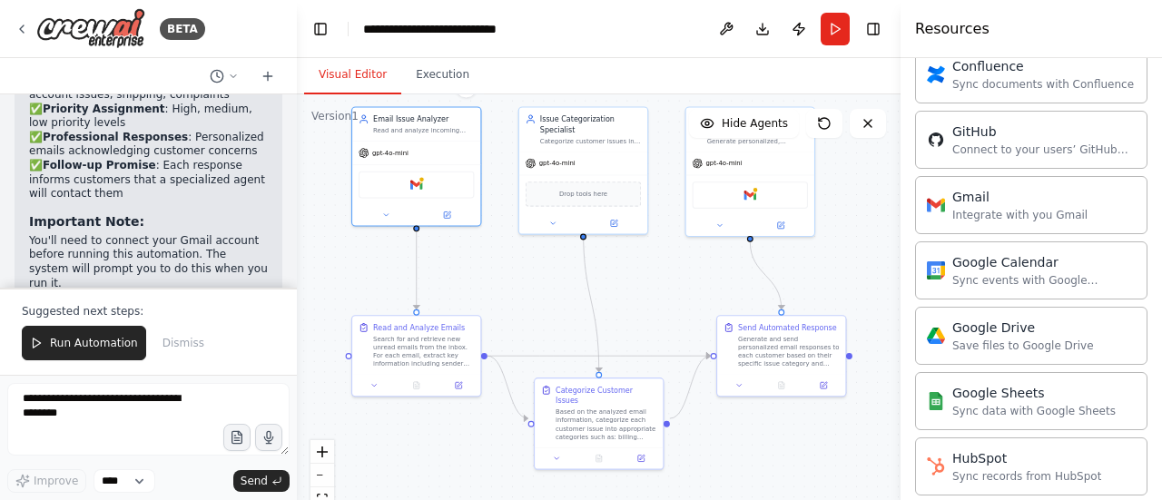
scroll to position [686, 0]
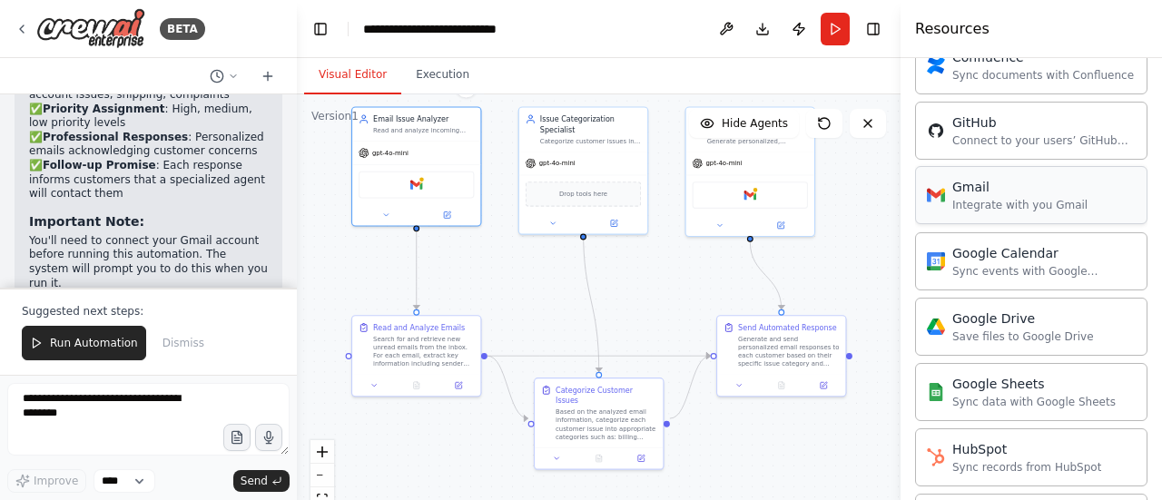
click at [979, 198] on div "Integrate with you Gmail" at bounding box center [1019, 205] width 135 height 15
click at [941, 199] on div "Gmail Integrate with you Gmail" at bounding box center [1007, 195] width 161 height 35
click at [807, 197] on div "Integrate with you Gmail" at bounding box center [849, 202] width 135 height 15
click at [939, 195] on img at bounding box center [936, 195] width 18 height 18
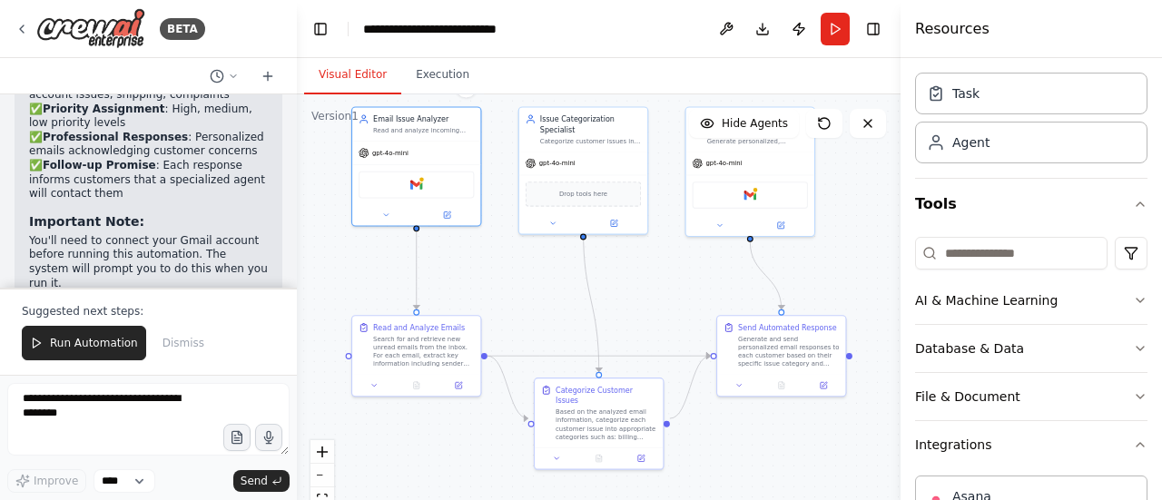
scroll to position [232, 0]
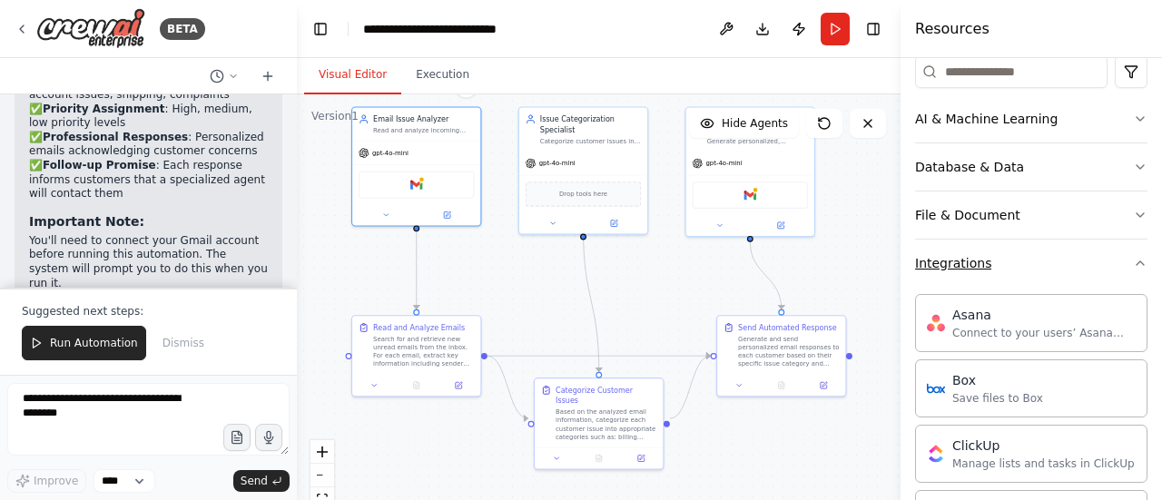
click at [1137, 261] on icon "button" at bounding box center [1140, 263] width 7 height 4
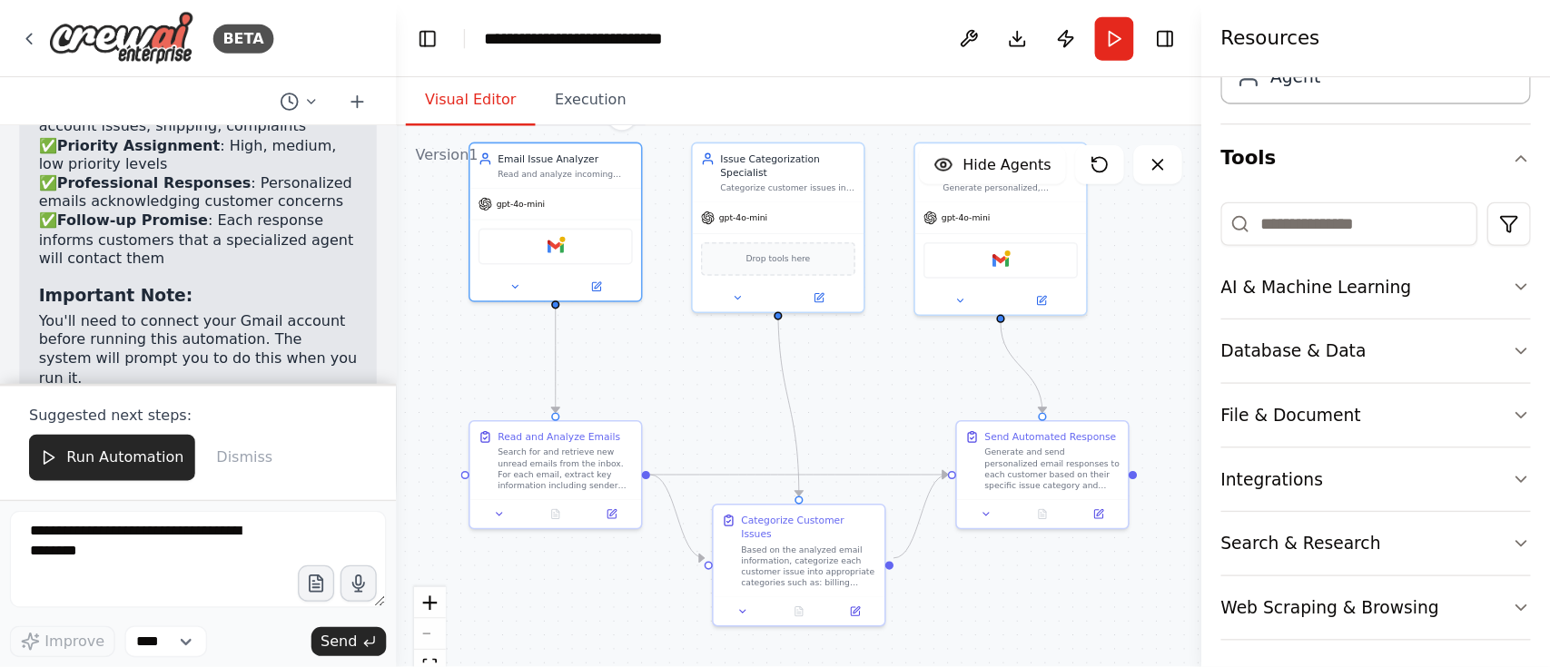
scroll to position [142, 0]
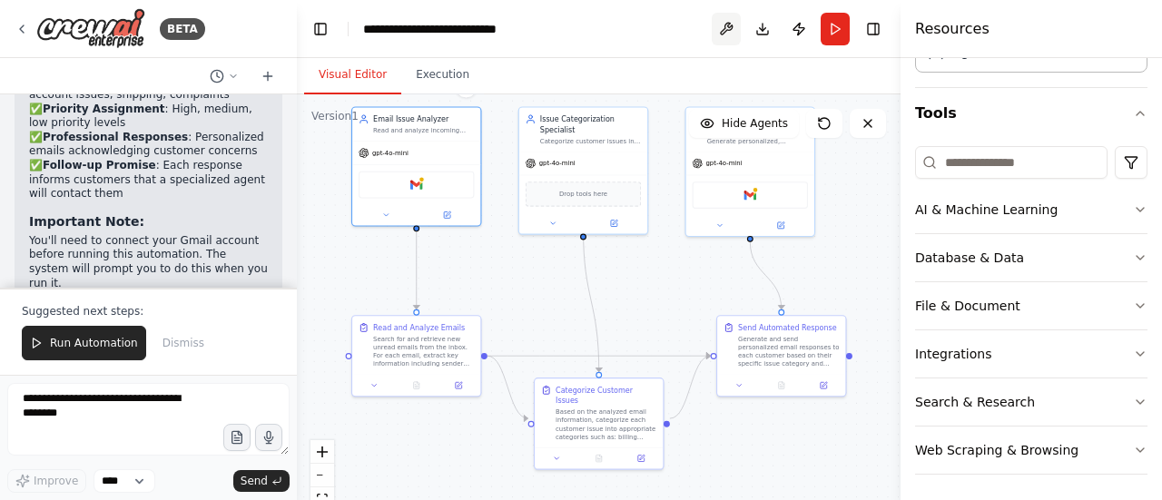
click at [721, 25] on button at bounding box center [726, 29] width 29 height 33
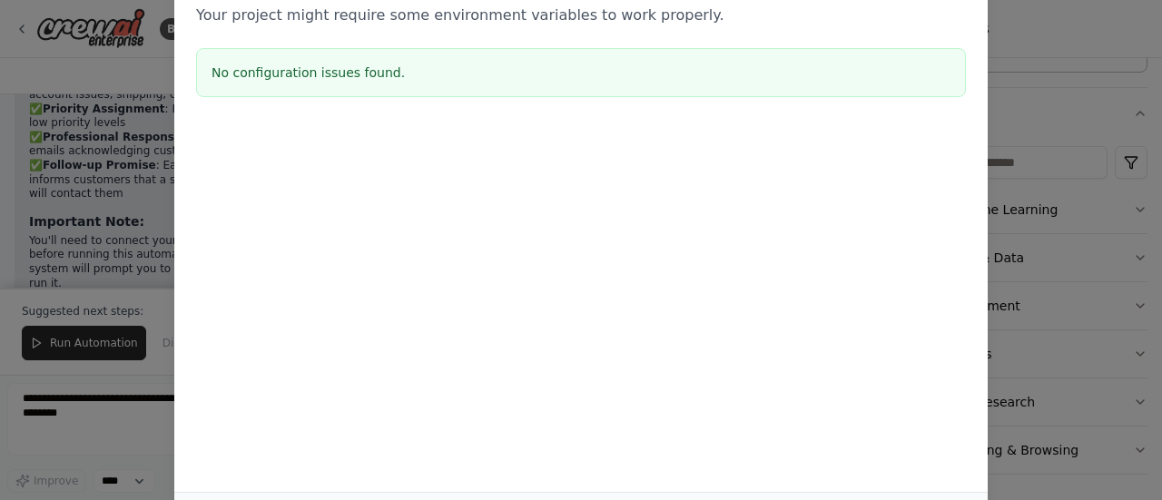
click at [1021, 144] on div "Environment configuration Your project might require some environment variables…" at bounding box center [581, 250] width 1162 height 500
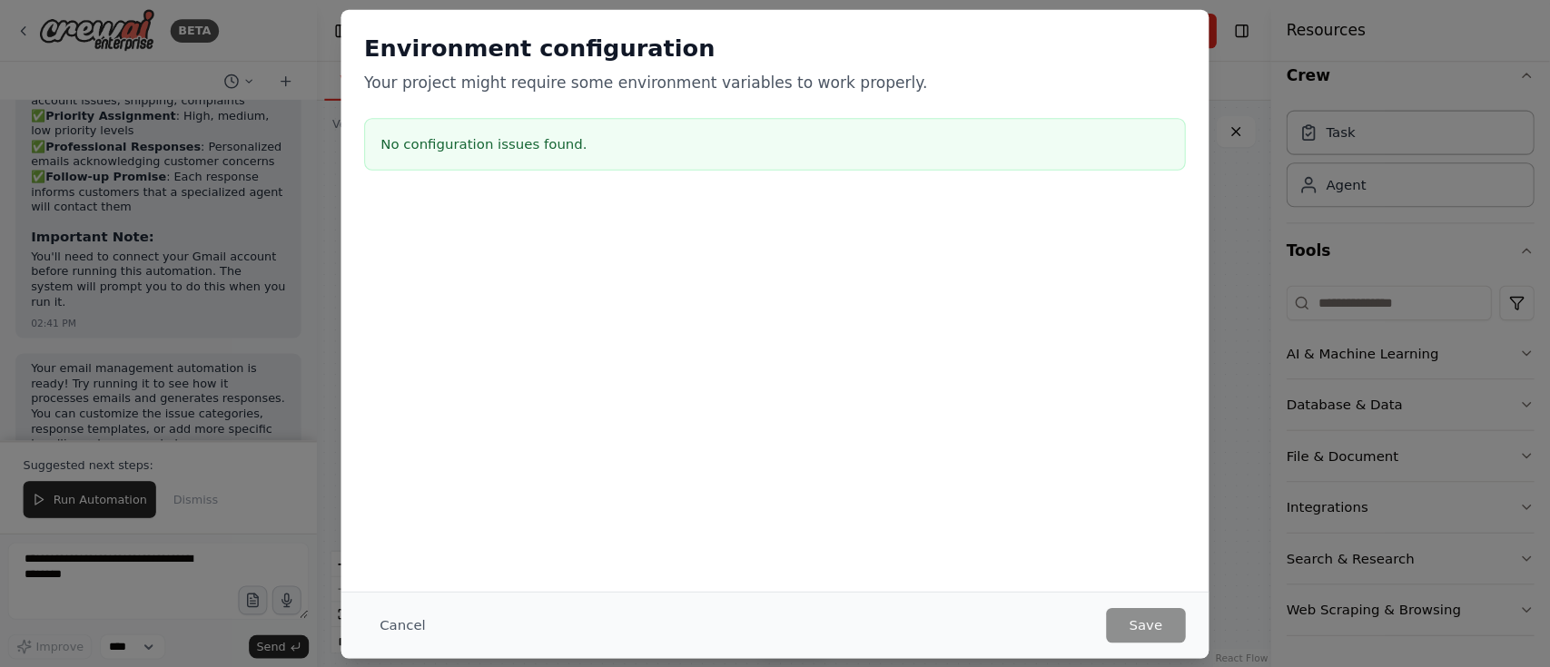
scroll to position [0, 0]
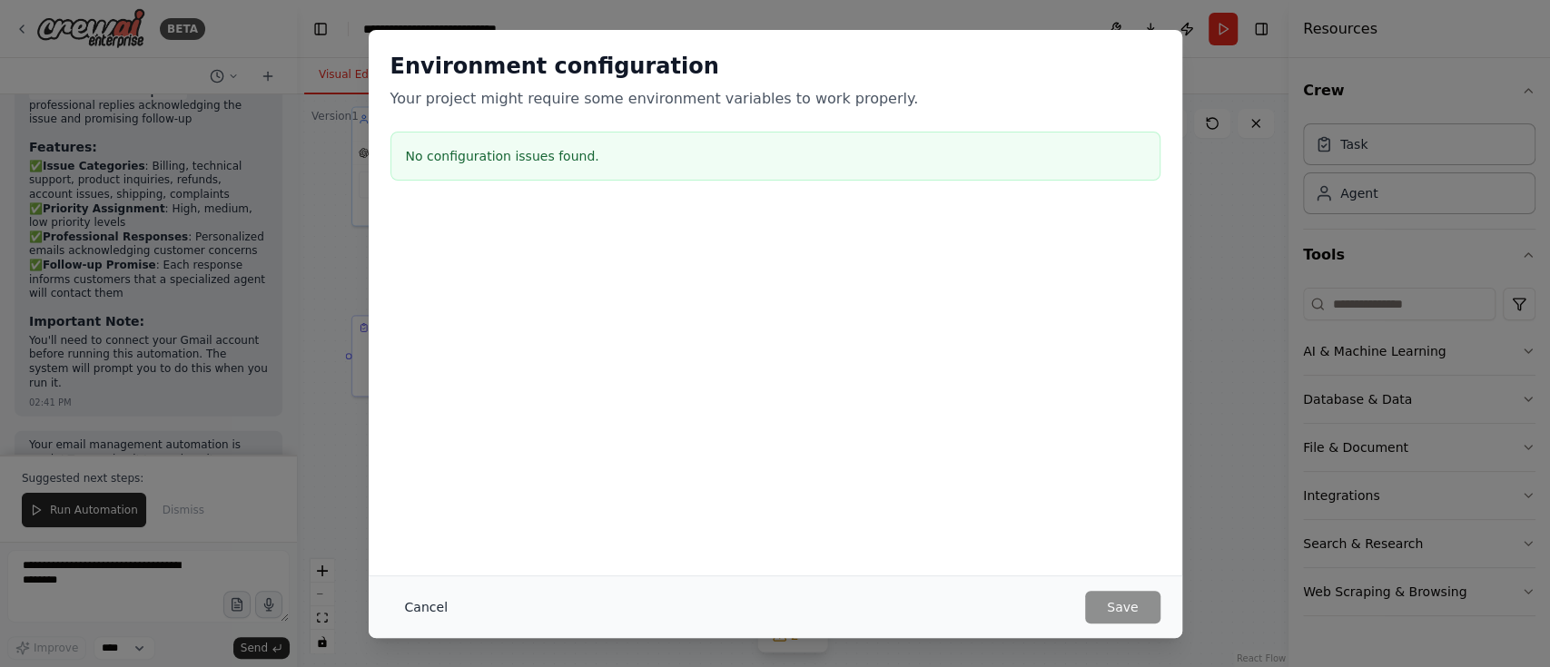
click at [426, 499] on button "Cancel" at bounding box center [426, 607] width 72 height 33
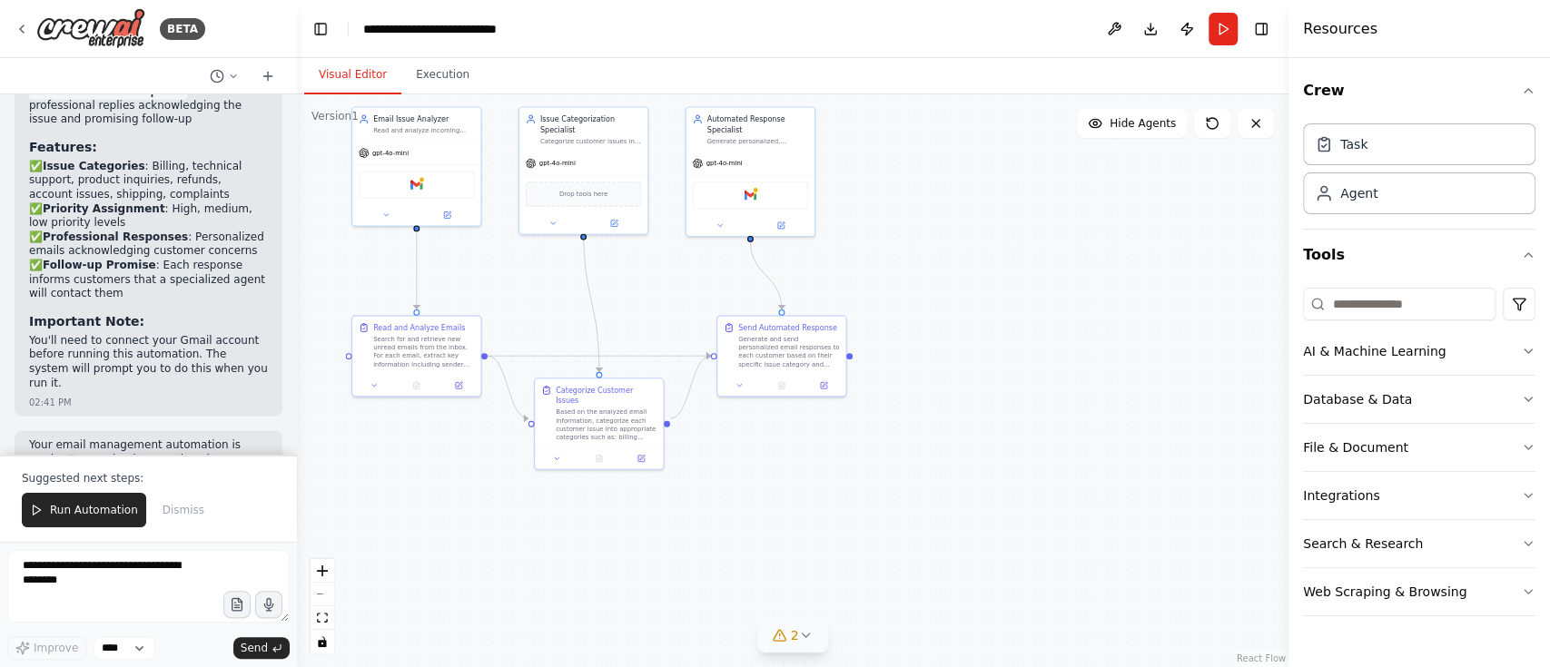
click at [787, 499] on div "2" at bounding box center [786, 636] width 26 height 18
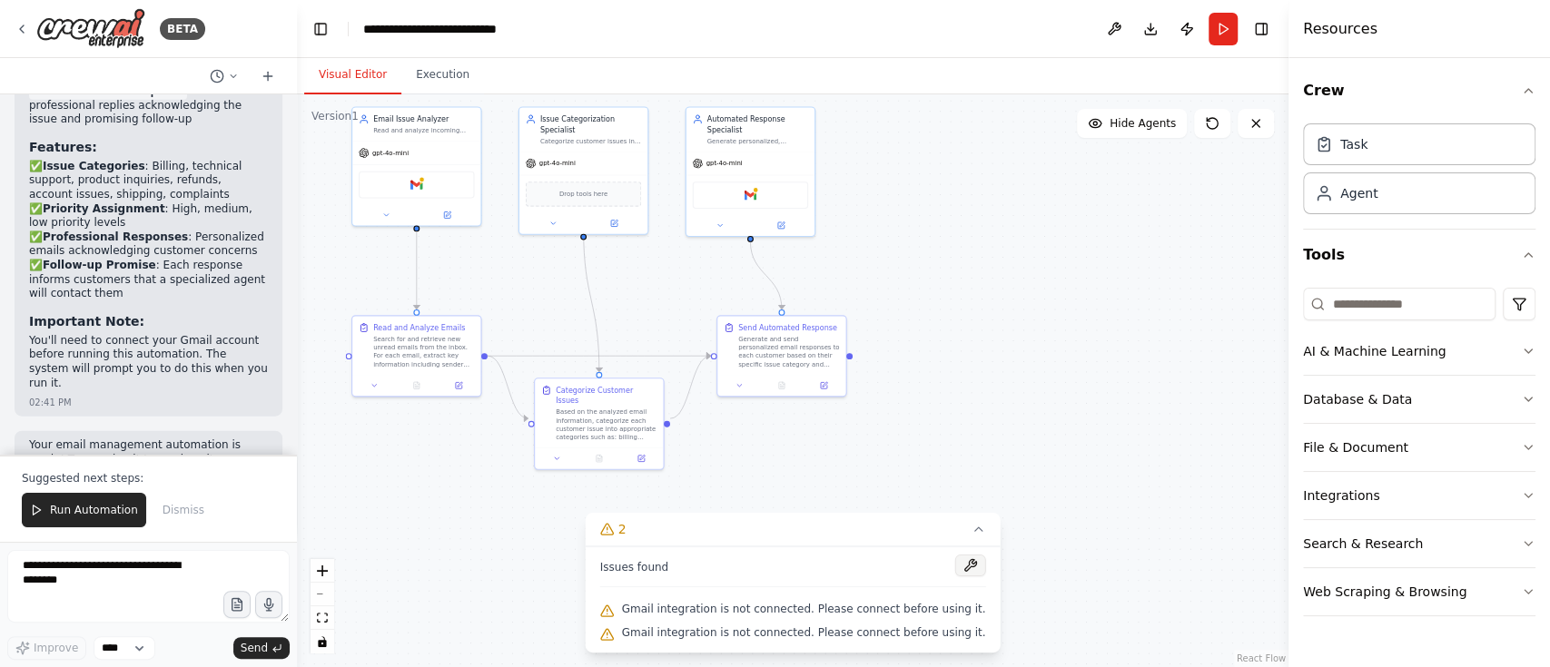
click at [954, 499] on button at bounding box center [969, 566] width 31 height 22
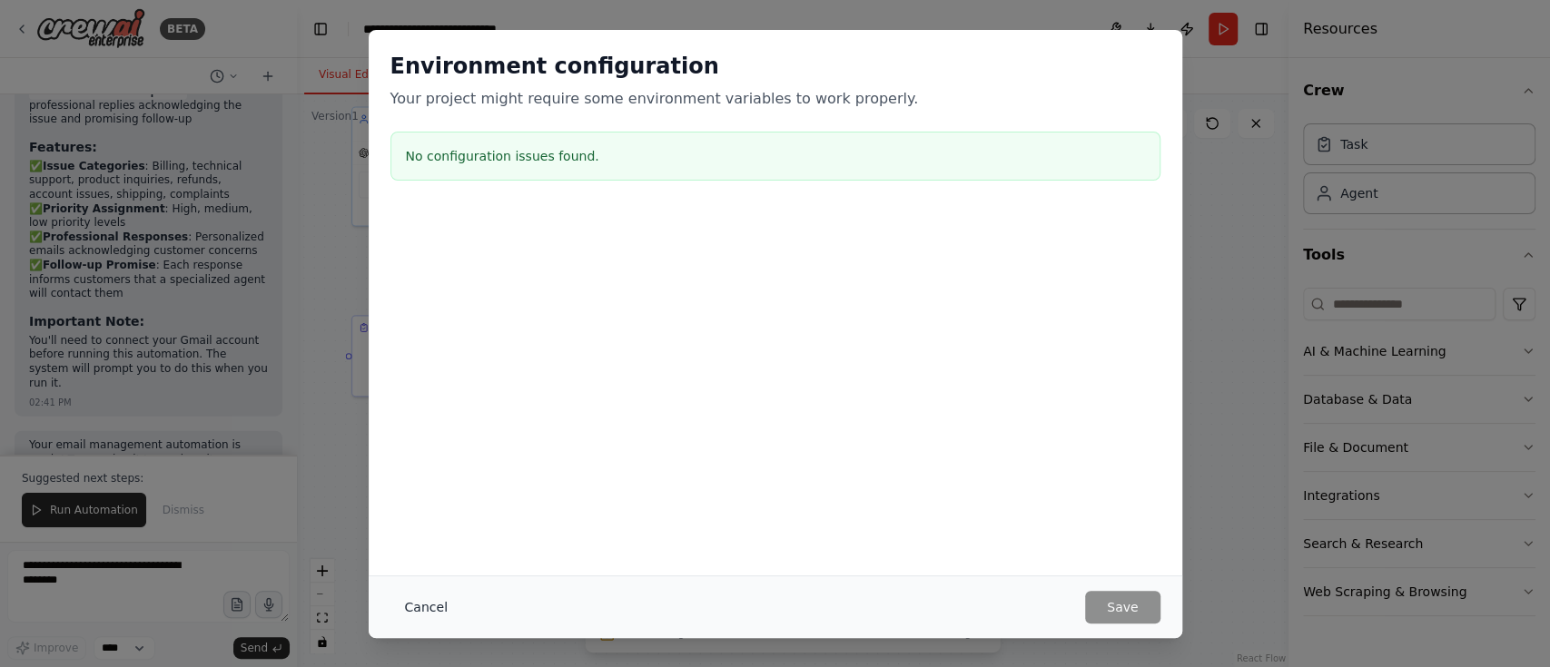
click at [419, 499] on button "Cancel" at bounding box center [426, 607] width 72 height 33
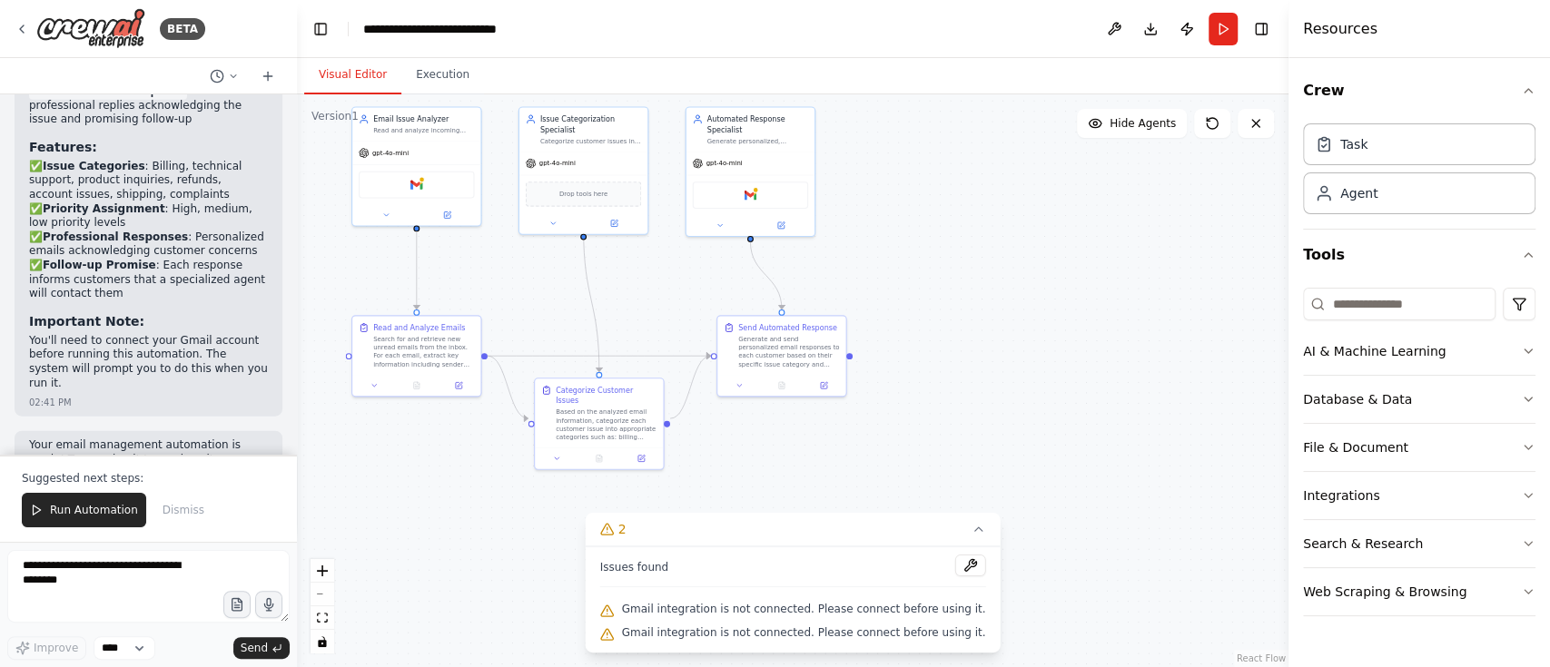
click at [930, 499] on span "Gmail integration is not connected. Please connect before using it." at bounding box center [804, 609] width 364 height 15
click at [1161, 492] on icon "button" at bounding box center [1528, 495] width 15 height 15
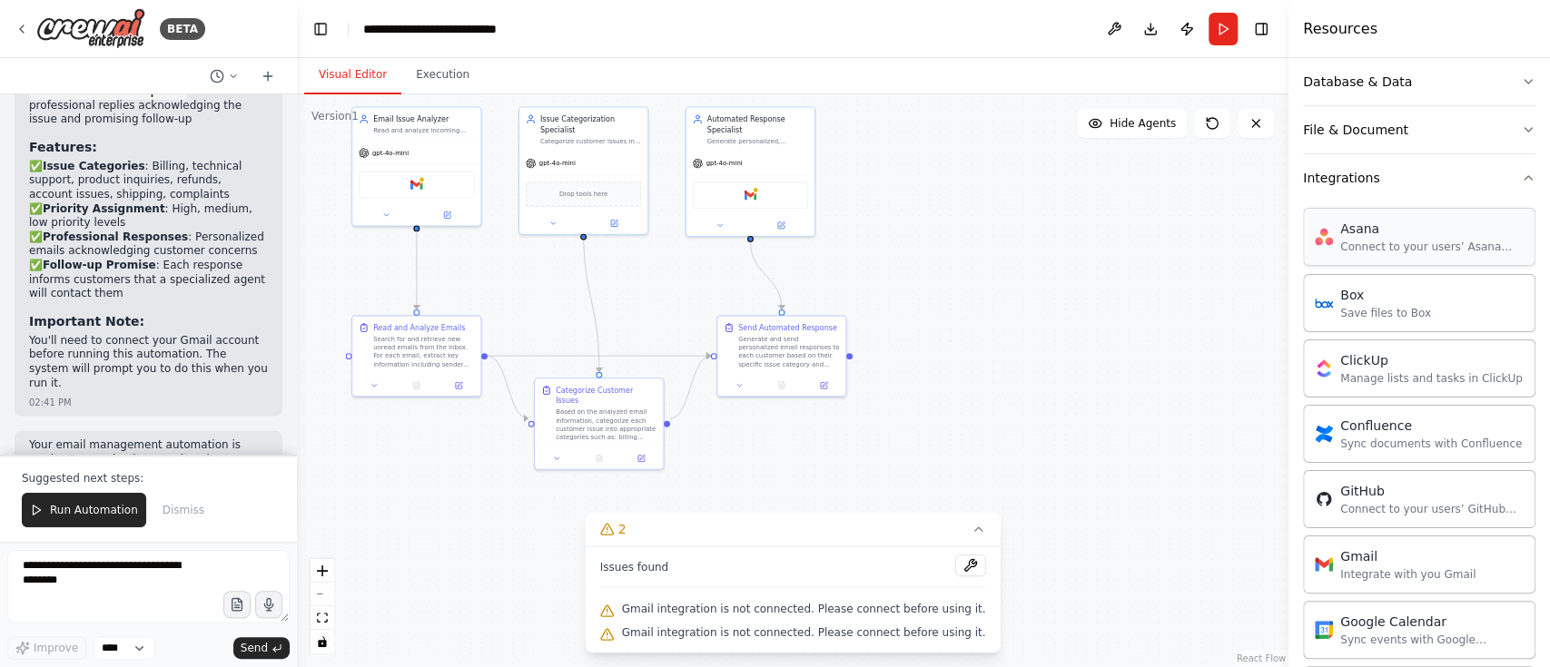
scroll to position [484, 0]
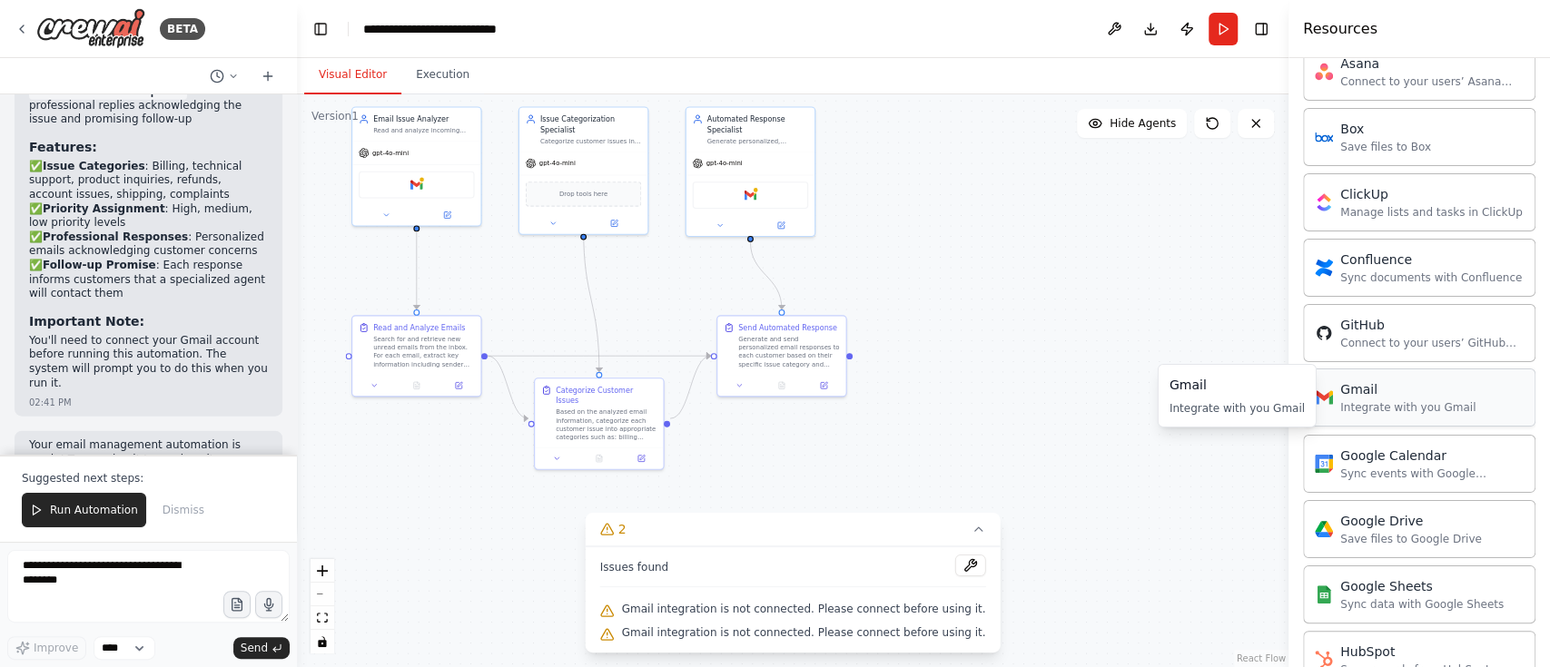
click at [1161, 418] on div "Gmail Integrate with you Gmail" at bounding box center [1419, 398] width 232 height 58
click at [1161, 409] on div "Integrate with you Gmail" at bounding box center [1407, 407] width 135 height 15
click at [1161, 401] on div "Integrate with you Gmail" at bounding box center [1407, 407] width 135 height 15
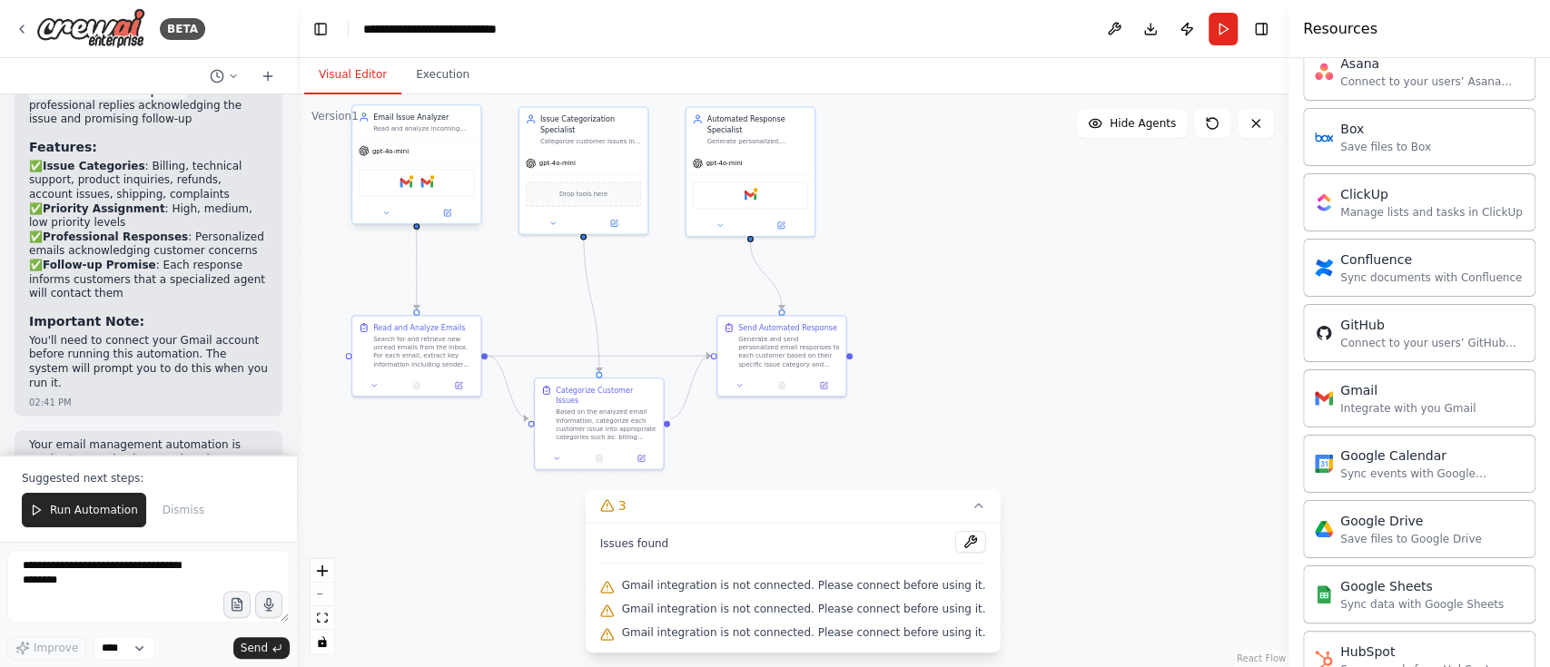
click at [435, 192] on div "Gmail Gmail" at bounding box center [417, 182] width 116 height 27
click at [453, 209] on button at bounding box center [447, 213] width 59 height 13
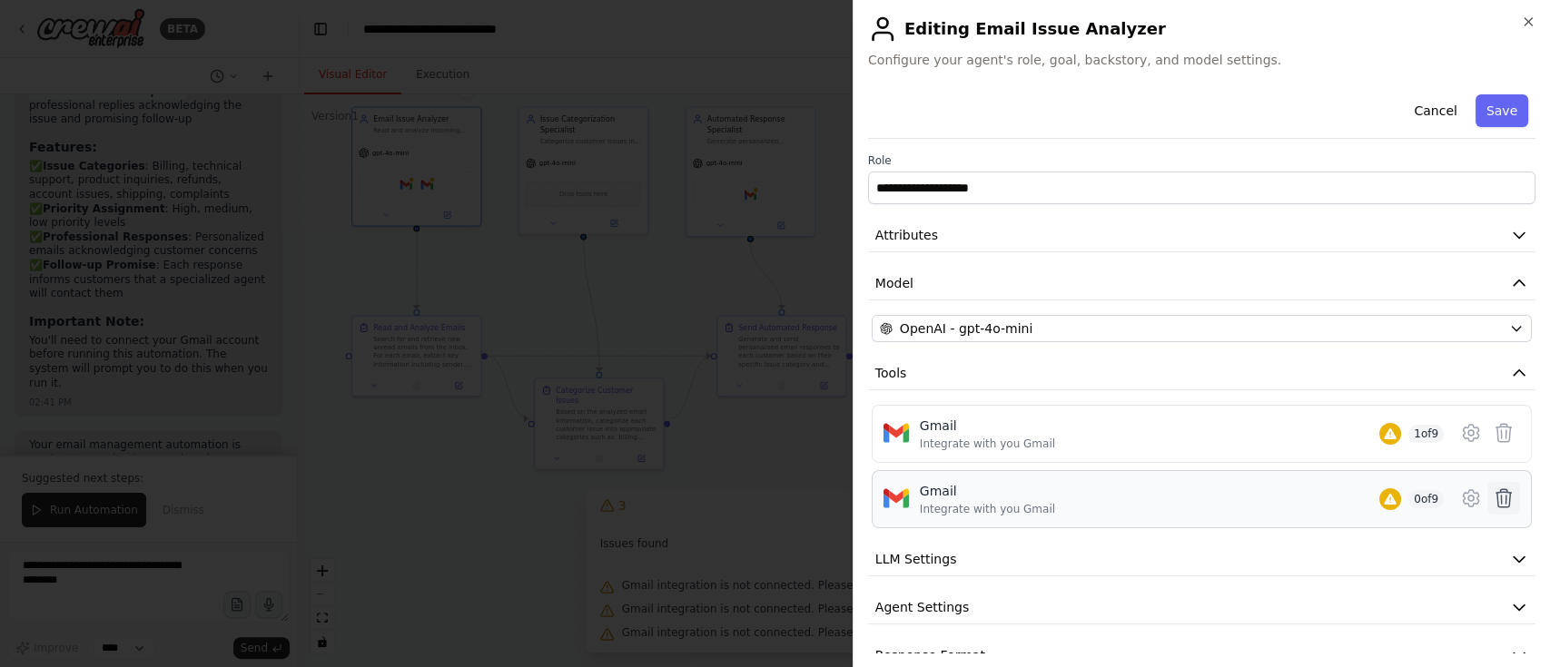
click at [1161, 490] on icon at bounding box center [1503, 498] width 15 height 18
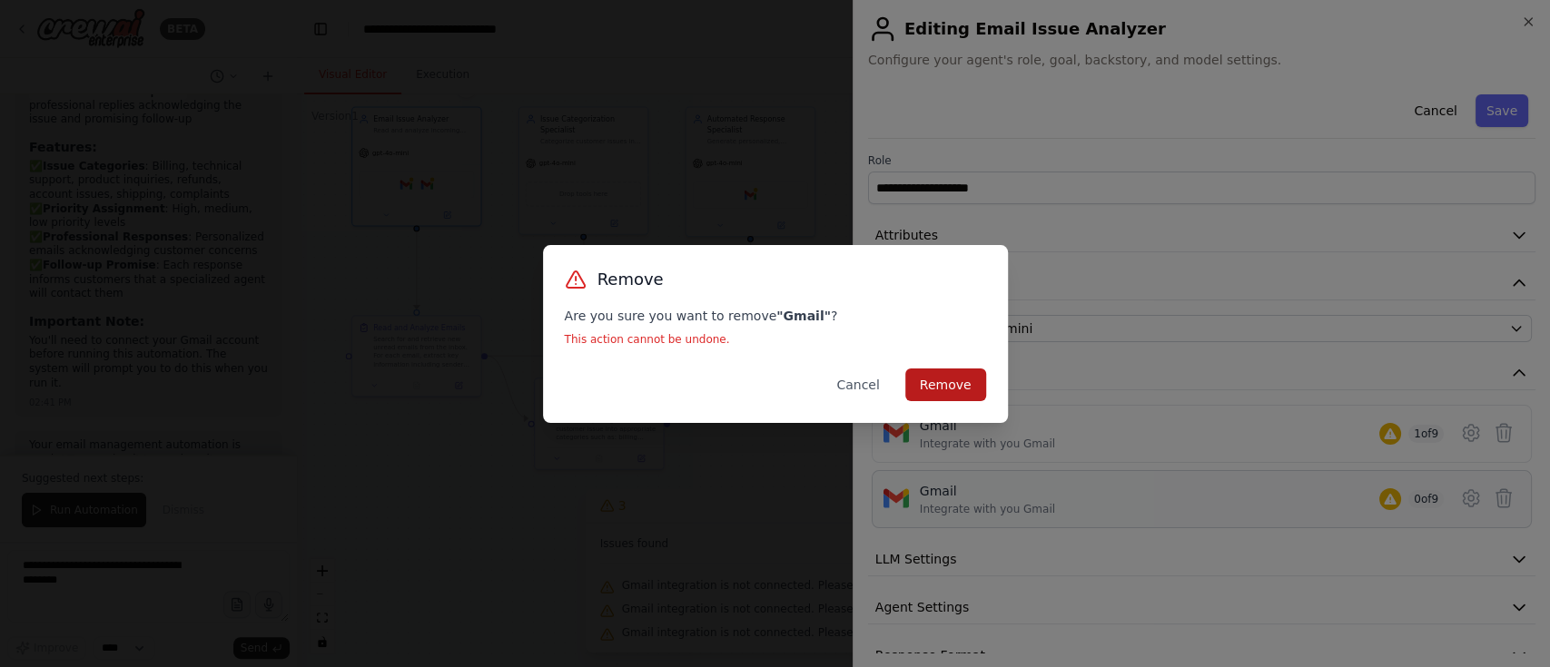
click at [966, 377] on button "Remove" at bounding box center [945, 385] width 81 height 33
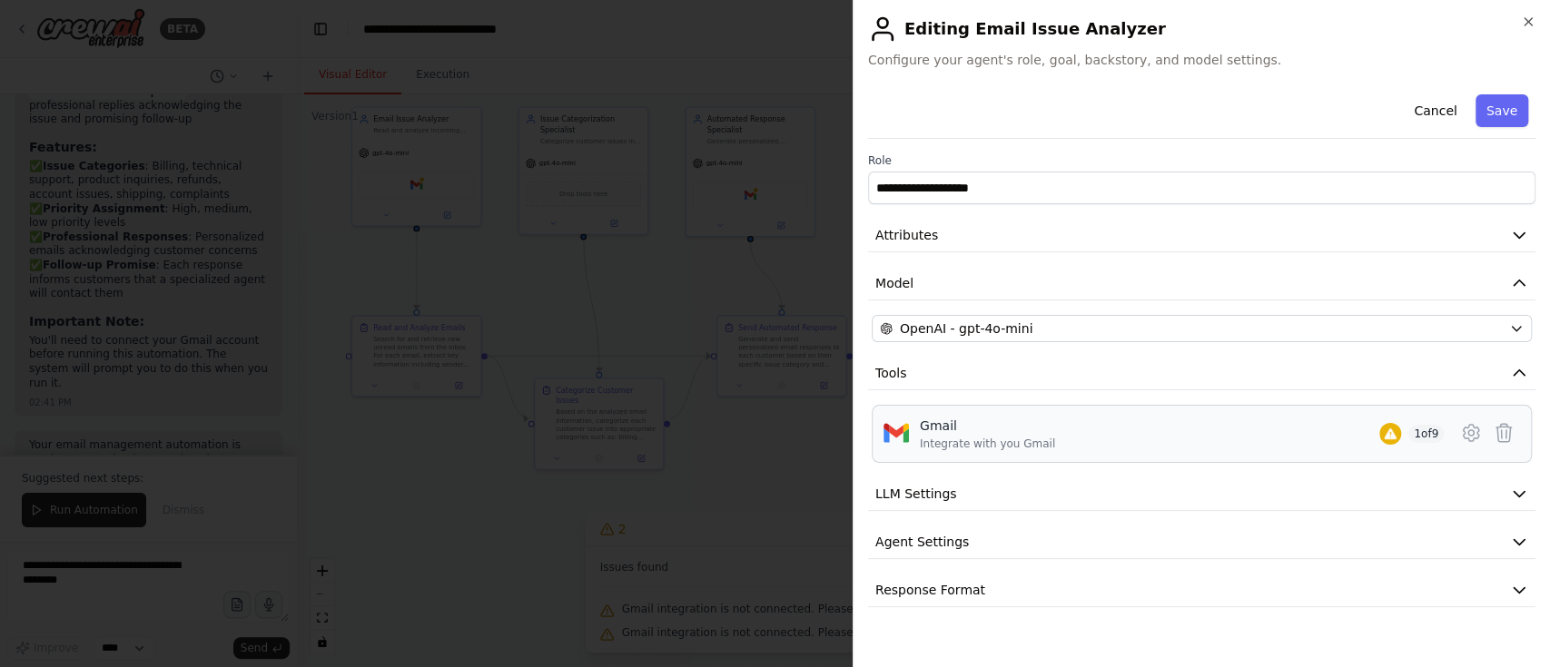
click at [1096, 433] on div "Gmail Integrate with you Gmail 1 of 9" at bounding box center [1182, 434] width 524 height 35
click at [1161, 431] on icon at bounding box center [1471, 433] width 22 height 22
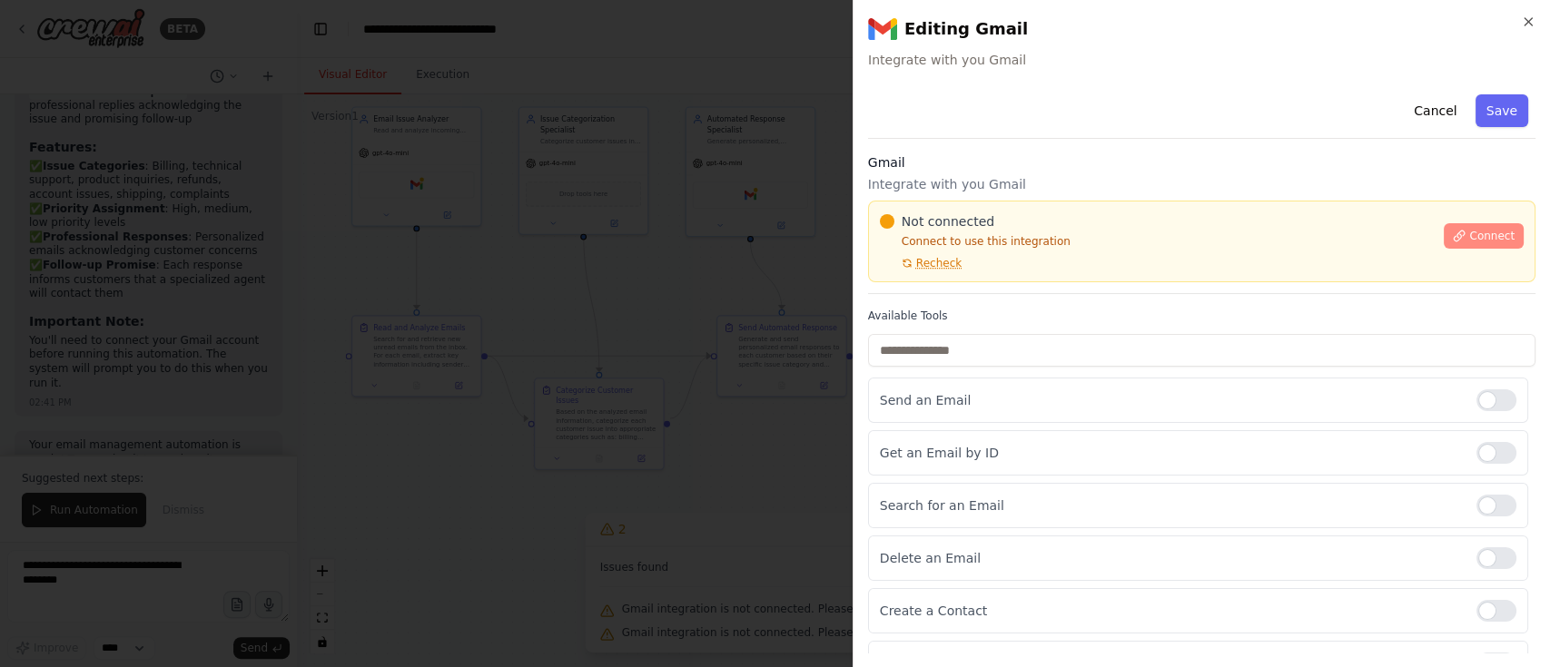
click at [1161, 231] on span "Connect" at bounding box center [1491, 236] width 45 height 15
click at [1161, 241] on icon at bounding box center [1459, 236] width 13 height 13
click at [1161, 24] on icon "button" at bounding box center [1528, 22] width 15 height 15
